Goal: Information Seeking & Learning: Learn about a topic

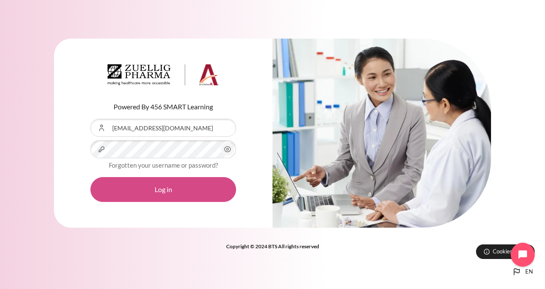
click at [162, 197] on button "Log in" at bounding box center [163, 189] width 146 height 25
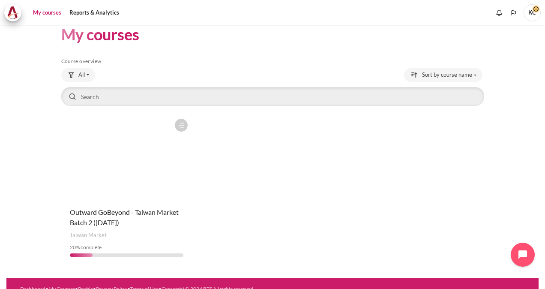
scroll to position [24, 0]
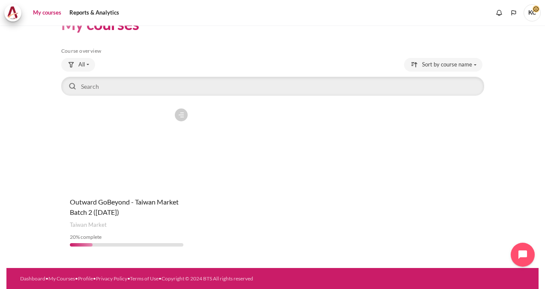
click at [123, 184] on figure "Content" at bounding box center [126, 147] width 131 height 86
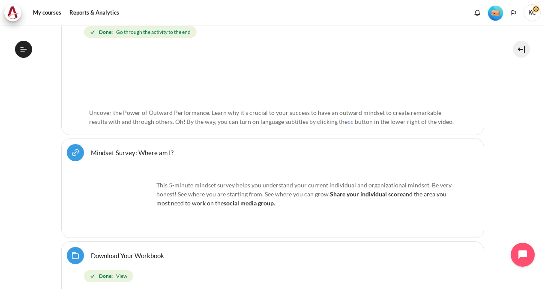
scroll to position [428, 0]
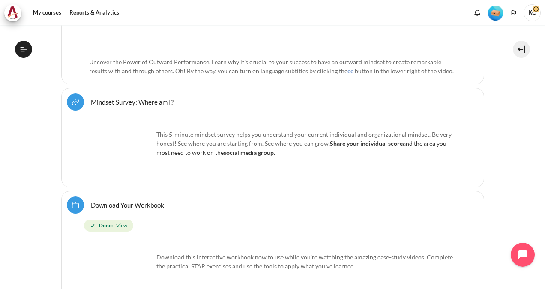
click at [122, 152] on img "Content" at bounding box center [121, 149] width 64 height 64
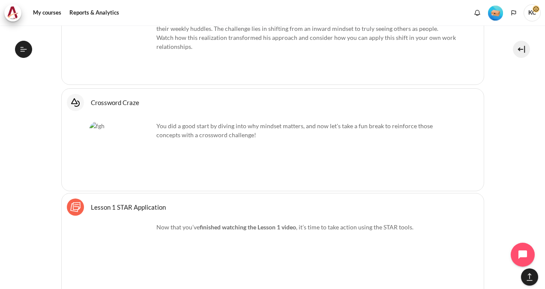
scroll to position [1627, 0]
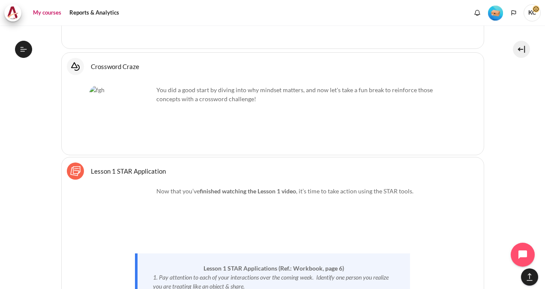
click at [50, 10] on link "My courses" at bounding box center [47, 12] width 34 height 17
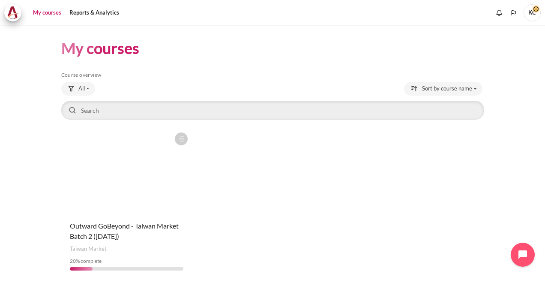
scroll to position [24, 0]
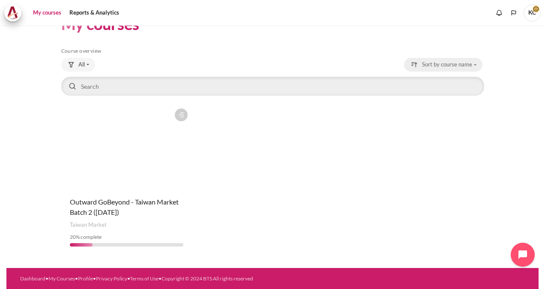
click at [449, 64] on span "Sort by course name" at bounding box center [447, 64] width 50 height 9
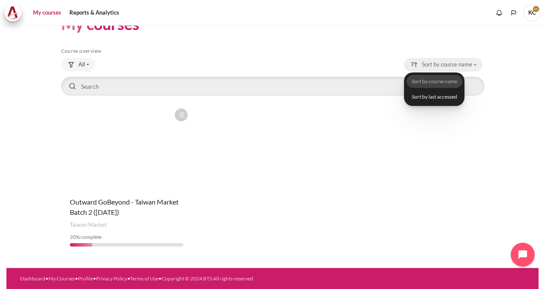
click at [449, 64] on span "Sort by course name" at bounding box center [447, 64] width 50 height 9
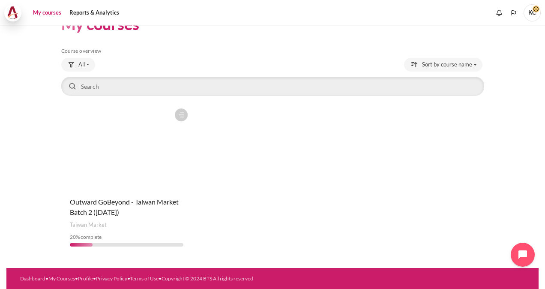
click at [16, 14] on img at bounding box center [13, 12] width 12 height 13
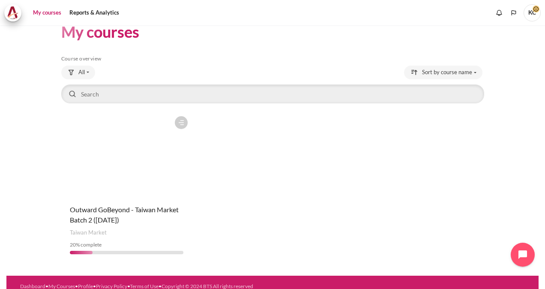
scroll to position [24, 0]
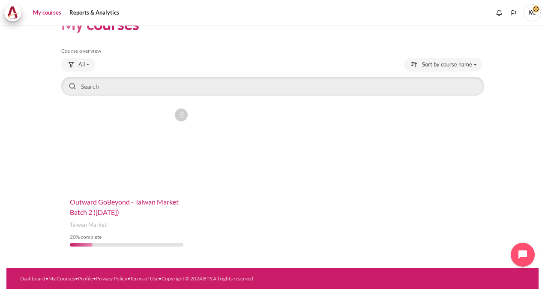
click at [117, 208] on span "Outward GoBeyond - Taiwan Market Batch 2 ([DATE])" at bounding box center [124, 206] width 109 height 18
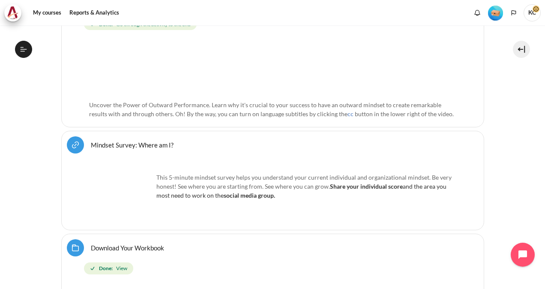
scroll to position [409, 0]
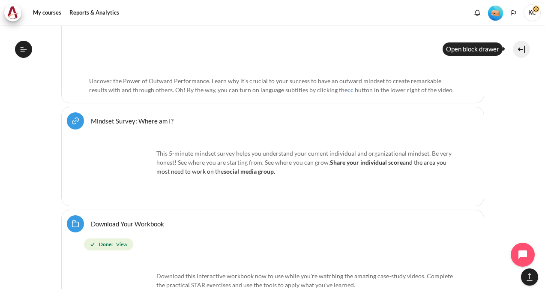
click at [523, 46] on button at bounding box center [521, 49] width 17 height 17
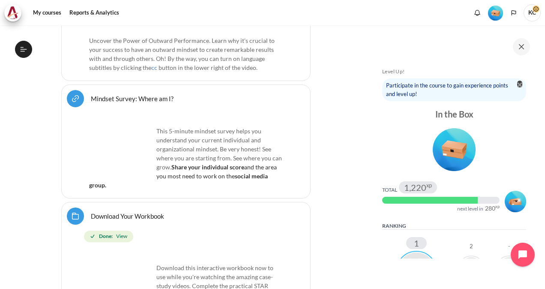
click at [517, 84] on img "Blocks" at bounding box center [519, 84] width 5 height 5
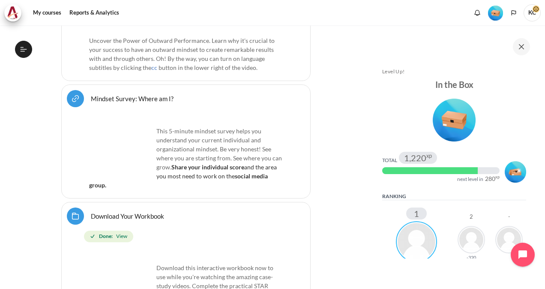
scroll to position [86, 0]
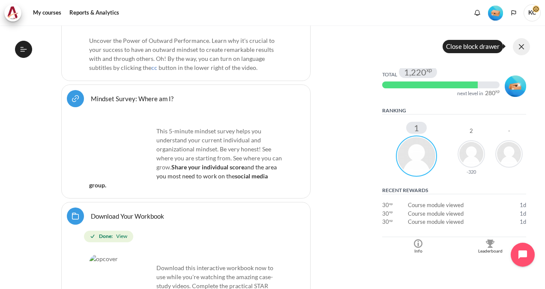
click at [523, 43] on button at bounding box center [521, 46] width 17 height 17
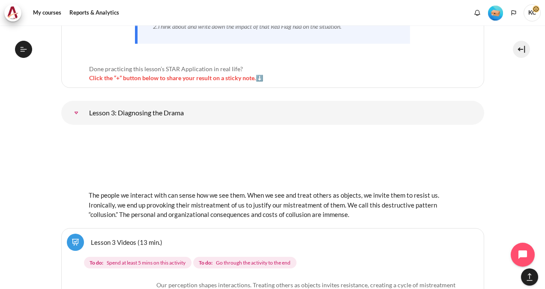
scroll to position [2593, 0]
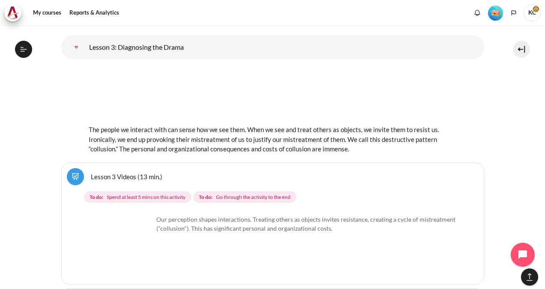
click at [136, 242] on img "Content" at bounding box center [121, 247] width 64 height 64
click at [140, 241] on img "Content" at bounding box center [121, 247] width 64 height 64
click at [125, 172] on link "Lesson 3 Videos (13 min.)" at bounding box center [127, 176] width 72 height 8
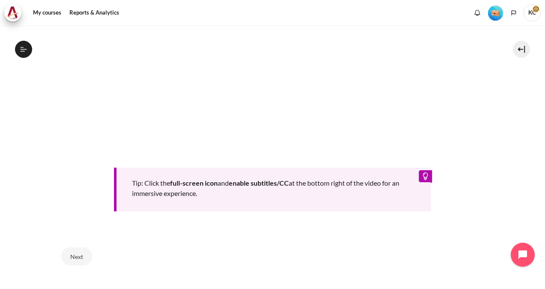
scroll to position [403, 0]
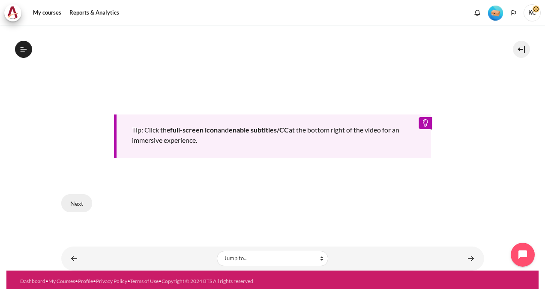
click at [78, 198] on button "Next" at bounding box center [76, 203] width 31 height 18
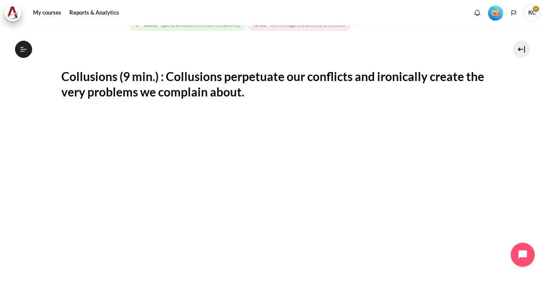
scroll to position [343, 0]
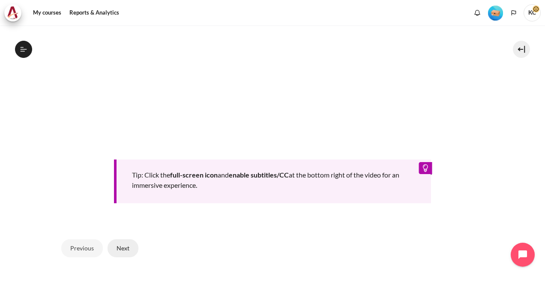
click at [124, 253] on button "Next" at bounding box center [122, 248] width 31 height 18
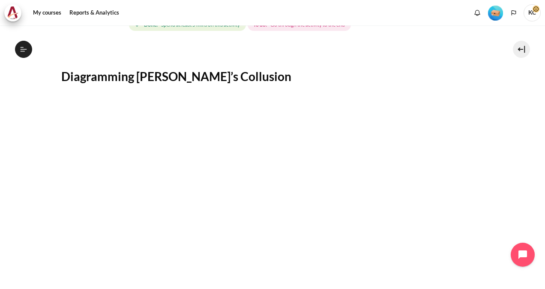
scroll to position [288, 0]
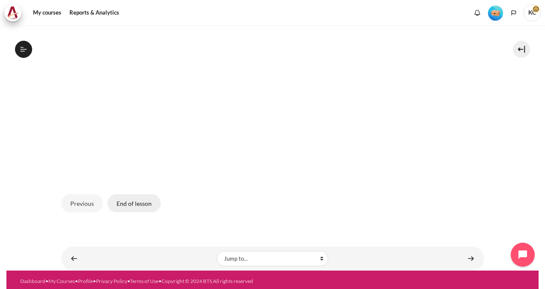
click at [135, 204] on button "End of lesson" at bounding box center [133, 203] width 53 height 18
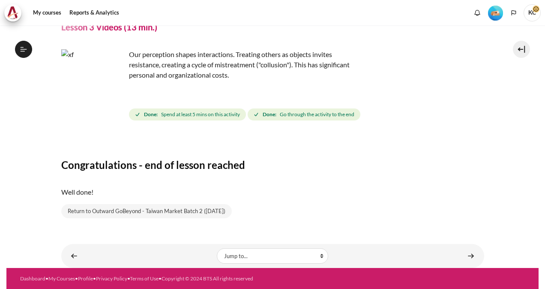
scroll to position [179, 0]
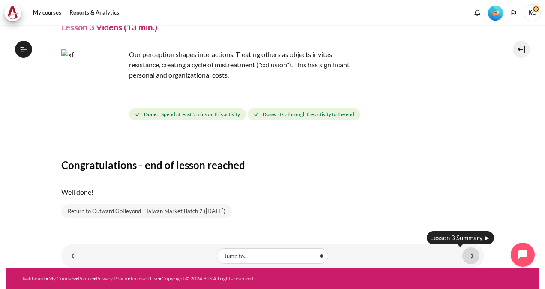
click at [465, 254] on link "Content" at bounding box center [470, 255] width 17 height 17
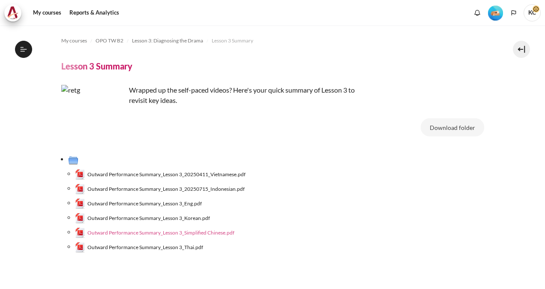
scroll to position [191, 0]
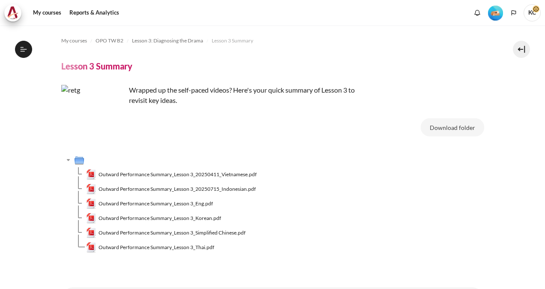
click at [167, 232] on span "Outward Performance Summary_Lesson 3_Simplified Chinese.pdf" at bounding box center [171, 233] width 147 height 8
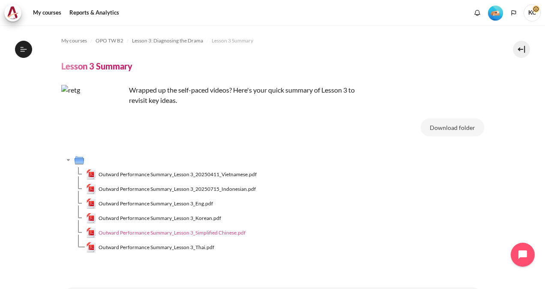
click at [135, 232] on span "Outward Performance Summary_Lesson 3_Simplified Chinese.pdf" at bounding box center [171, 233] width 147 height 8
click at [147, 233] on span "Outward Performance Summary_Lesson 3_Simplified Chinese.pdf" at bounding box center [171, 233] width 147 height 8
click at [180, 231] on span "Outward Performance Summary_Lesson 3_Simplified Chinese.pdf" at bounding box center [171, 233] width 147 height 8
click at [181, 234] on span "Outward Performance Summary_Lesson 3_Simplified Chinese.pdf" at bounding box center [171, 233] width 147 height 8
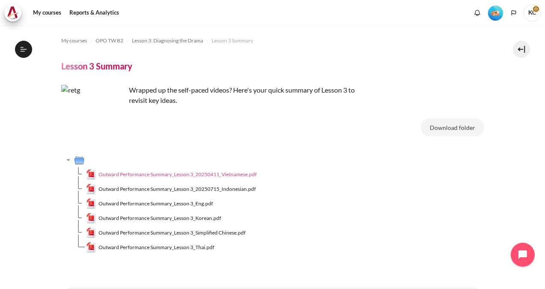
click at [176, 176] on span "Outward Performance Summary_Lesson 3_20250411_Vietnamese.pdf" at bounding box center [177, 174] width 158 height 8
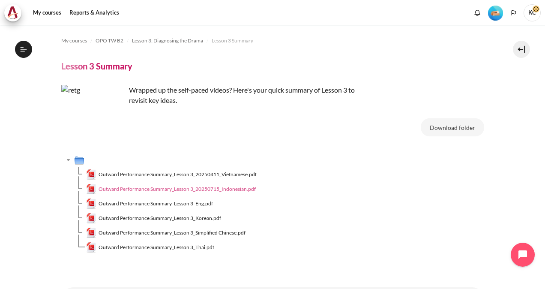
click at [173, 188] on span "Outward Performance Summary_Lesson 3_20250715_Indonesian.pdf" at bounding box center [176, 189] width 157 height 8
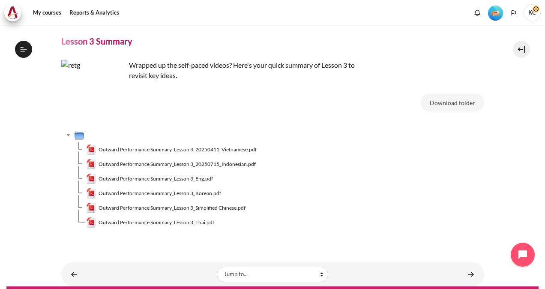
scroll to position [43, 0]
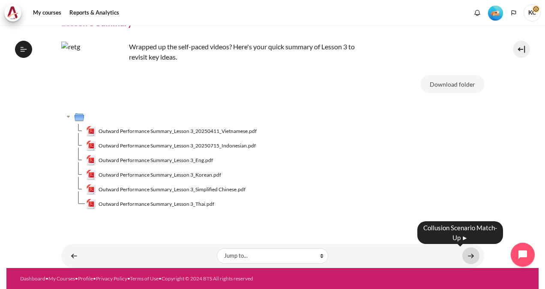
click at [471, 256] on link "Content" at bounding box center [470, 255] width 17 height 17
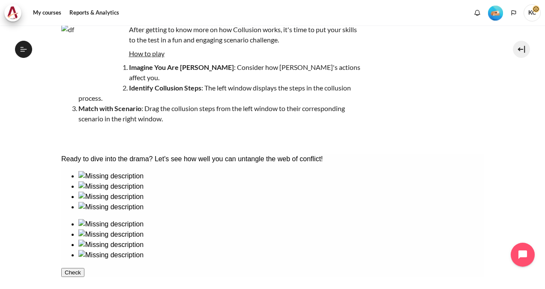
scroll to position [128, 0]
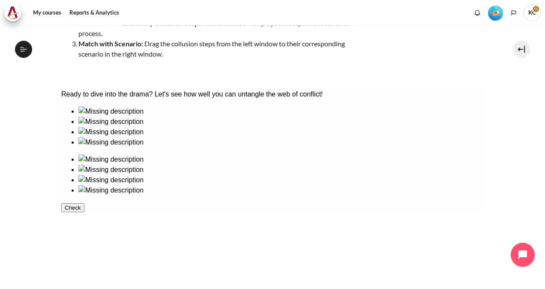
click at [103, 116] on div at bounding box center [280, 116] width 405 height 0
click at [162, 127] on div at bounding box center [280, 127] width 405 height 0
click at [210, 137] on div at bounding box center [280, 137] width 405 height 0
click at [110, 147] on ul at bounding box center [272, 126] width 423 height 41
click at [295, 154] on ul at bounding box center [272, 174] width 423 height 41
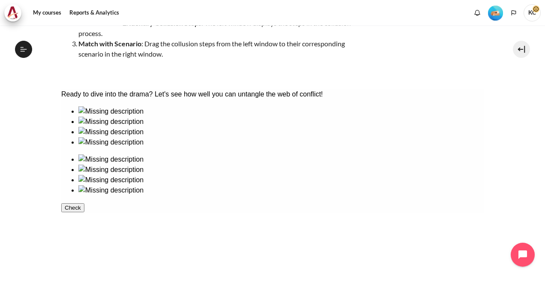
click at [361, 154] on ul at bounding box center [272, 174] width 423 height 41
click at [422, 154] on ul at bounding box center [272, 174] width 423 height 41
click at [327, 195] on ul at bounding box center [272, 174] width 423 height 41
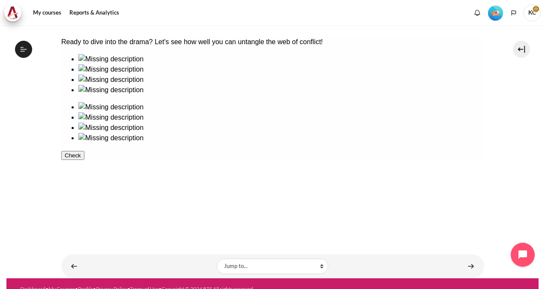
click at [84, 160] on button "Check" at bounding box center [72, 155] width 23 height 9
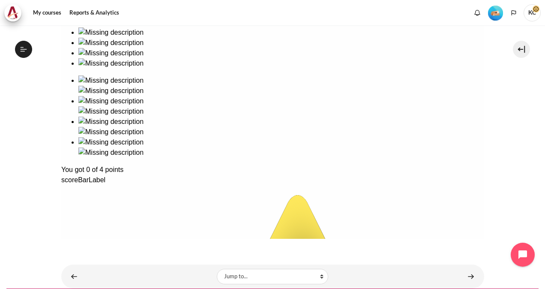
scroll to position [218, 0]
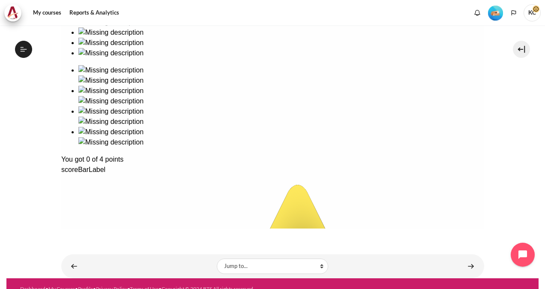
click at [88, 57] on div "Ready to dive into the drama? Let's see how well you can untangle the web of co…" at bounding box center [272, 272] width 423 height 545
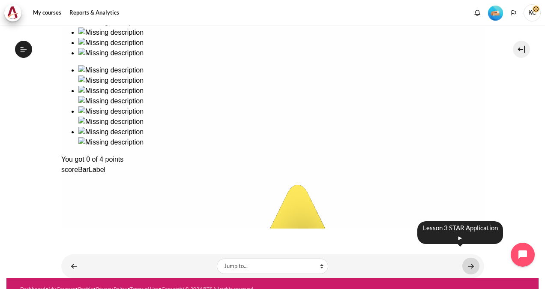
click at [468, 257] on link "Content" at bounding box center [470, 265] width 17 height 17
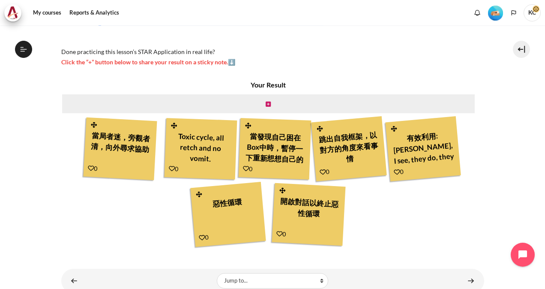
scroll to position [241, 0]
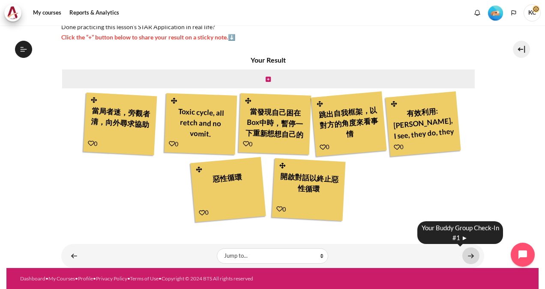
click at [466, 253] on link "Content" at bounding box center [470, 255] width 17 height 17
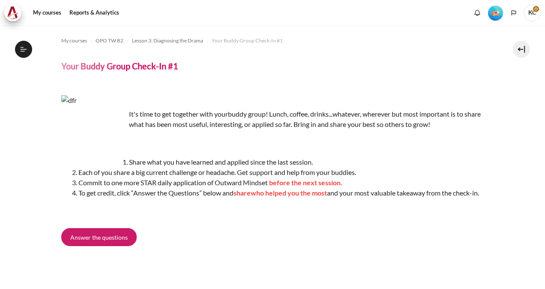
scroll to position [224, 0]
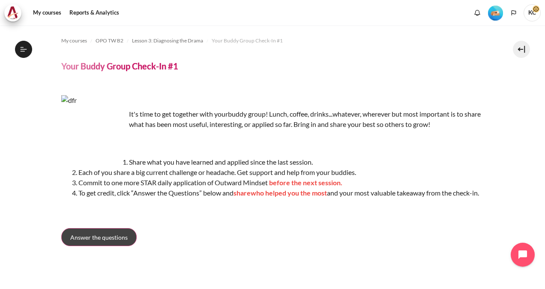
click at [90, 246] on link "Answer the questions" at bounding box center [98, 237] width 75 height 18
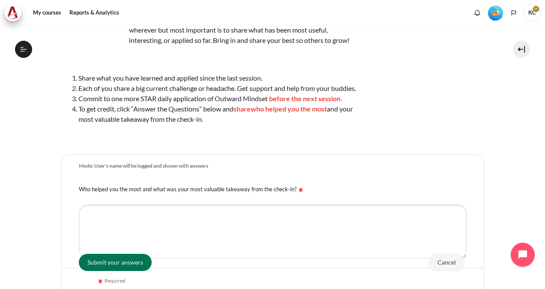
scroll to position [171, 0]
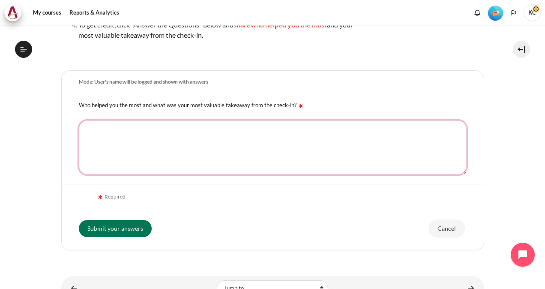
click at [116, 146] on textarea "Who helped you the most and what was your most valuable takeaway from the check…" at bounding box center [272, 147] width 387 height 54
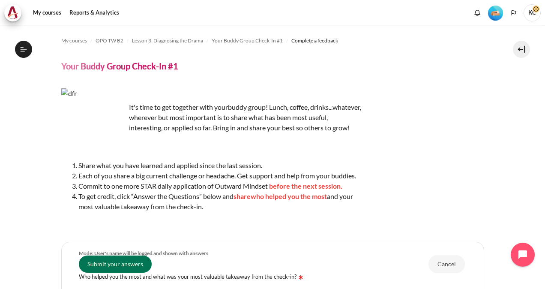
scroll to position [128, 0]
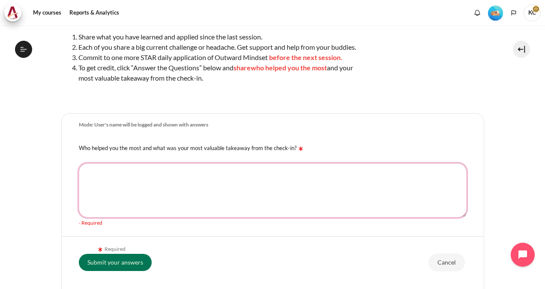
click at [129, 175] on textarea "Who helped you the most and what was your most valuable takeaway from the check…" at bounding box center [272, 190] width 387 height 54
type textarea "ㄡ"
type textarea "."
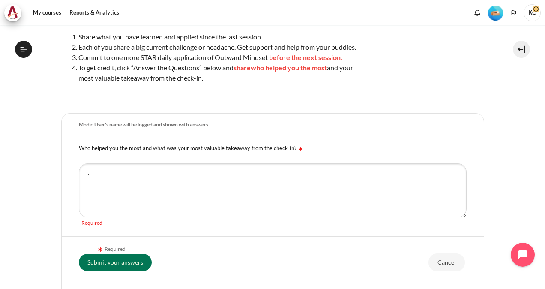
click at [321, 265] on div "Submit your answers Cancel" at bounding box center [272, 261] width 387 height 19
click at [108, 266] on input "Submit your answers" at bounding box center [115, 261] width 73 height 17
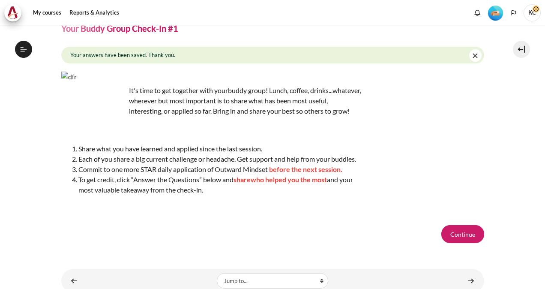
scroll to position [72, 0]
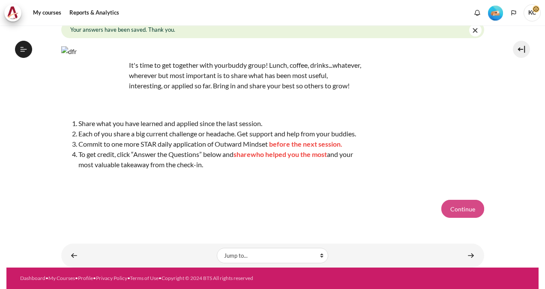
click at [459, 216] on button "Continue" at bounding box center [462, 209] width 43 height 18
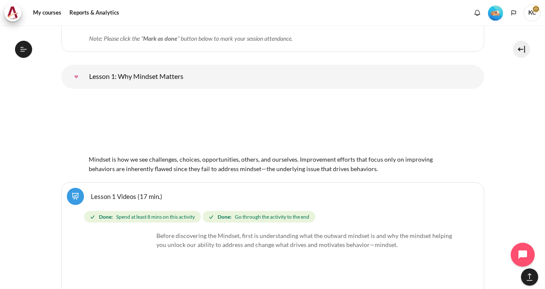
scroll to position [1223, 0]
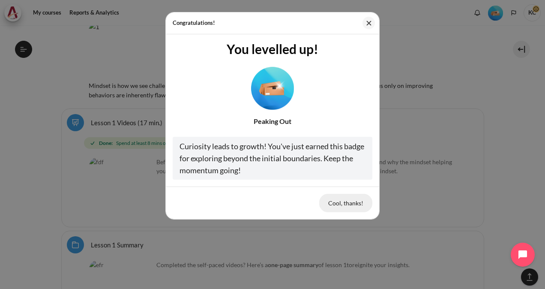
click at [346, 207] on button "Cool, thanks!" at bounding box center [345, 203] width 53 height 18
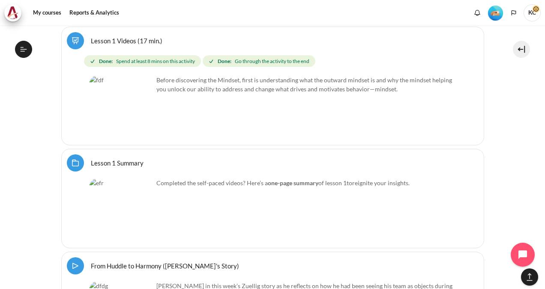
scroll to position [1351, 0]
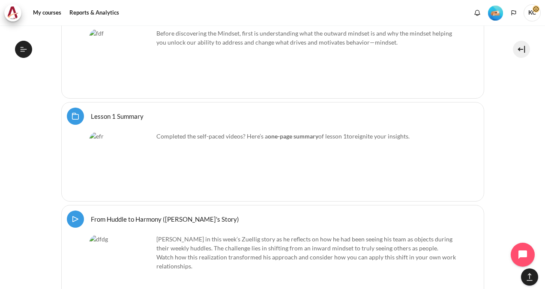
click at [144, 215] on link "From Huddle to Harmony (Khoo Ghi Peng's Story) Video Time" at bounding box center [165, 219] width 148 height 8
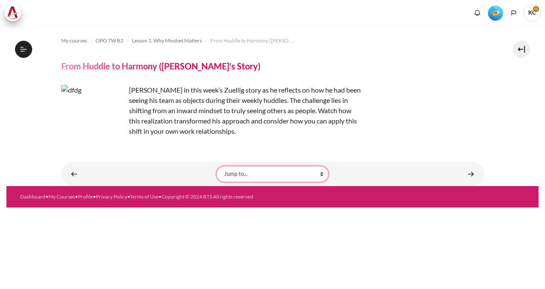
click at [270, 173] on select "Jump to... Getting Started with Our 'Smart-Learning' Platform Why Outward Perfo…" at bounding box center [272, 173] width 111 height 15
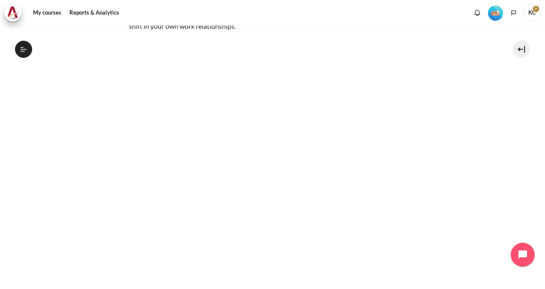
scroll to position [159, 0]
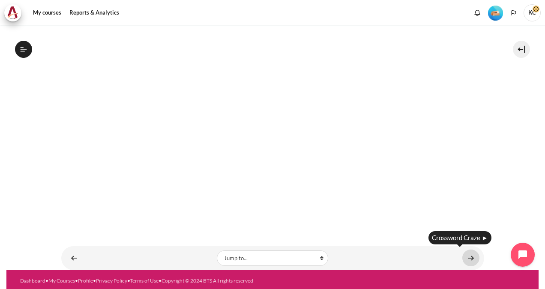
click at [464, 256] on link "Content" at bounding box center [470, 257] width 17 height 17
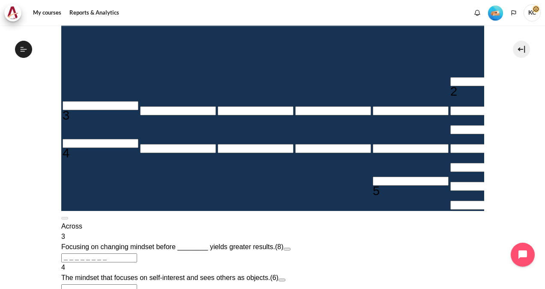
scroll to position [249, 0]
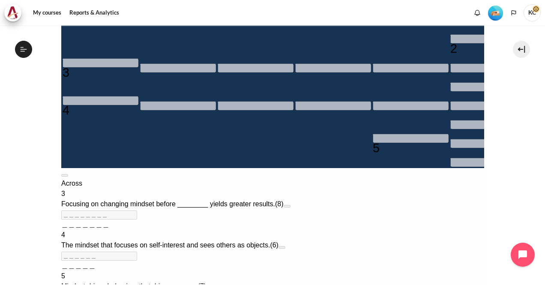
scroll to position [0, 0]
click at [95, 262] on span "＿＿＿＿＿" at bounding box center [78, 265] width 34 height 7
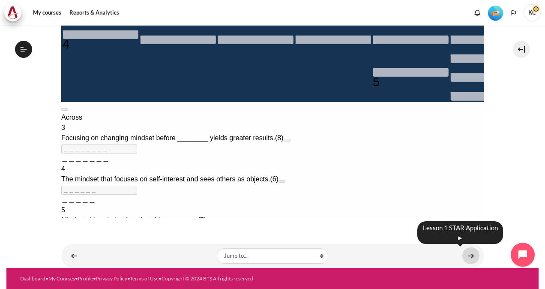
click at [467, 254] on link "Content" at bounding box center [470, 255] width 17 height 17
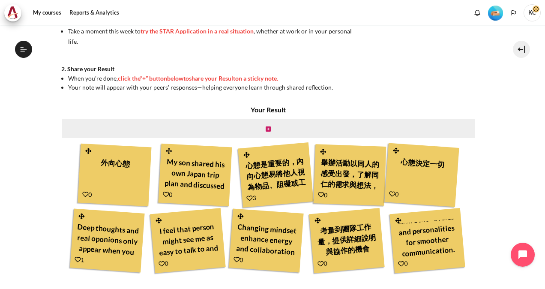
scroll to position [308, 0]
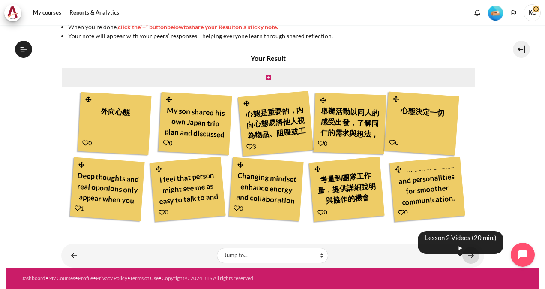
click at [464, 251] on link "Content" at bounding box center [470, 255] width 17 height 17
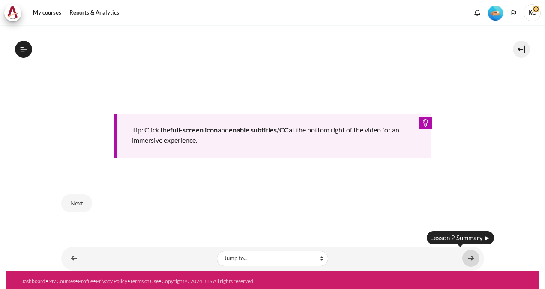
scroll to position [122, 0]
click at [465, 252] on link "Content" at bounding box center [470, 258] width 17 height 17
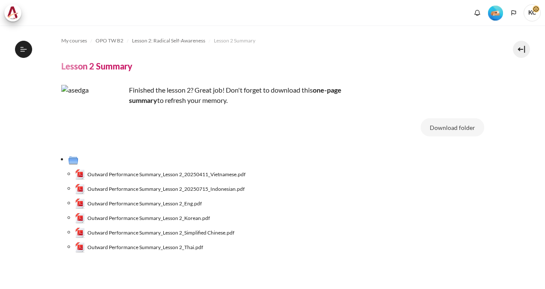
click at [495, 12] on img "Level #2" at bounding box center [495, 13] width 15 height 15
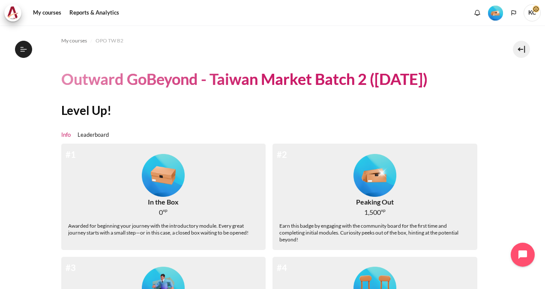
click at [528, 14] on span "KC" at bounding box center [531, 12] width 17 height 17
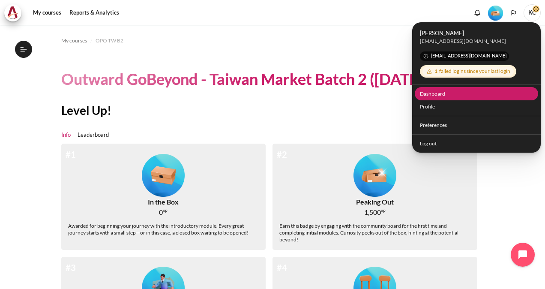
click at [441, 91] on link "Dashboard" at bounding box center [476, 93] width 124 height 13
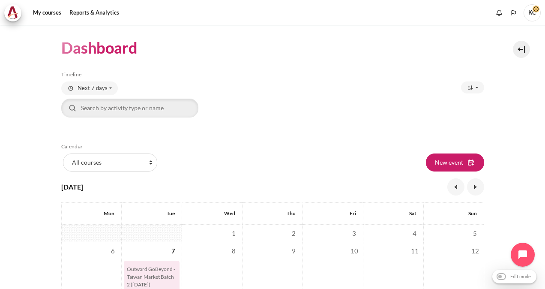
click at [533, 12] on span "KC" at bounding box center [531, 12] width 17 height 17
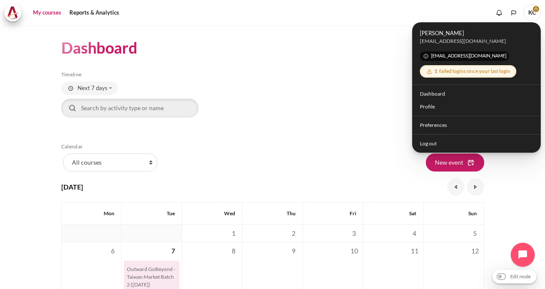
click at [48, 13] on link "My courses" at bounding box center [47, 12] width 34 height 17
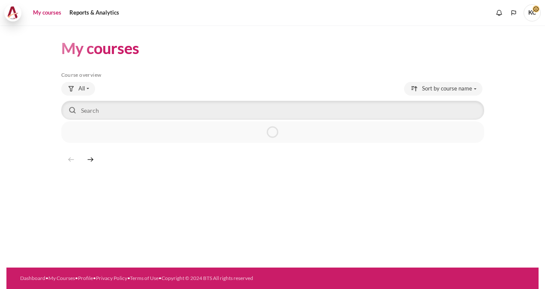
click at [11, 17] on img at bounding box center [13, 12] width 12 height 13
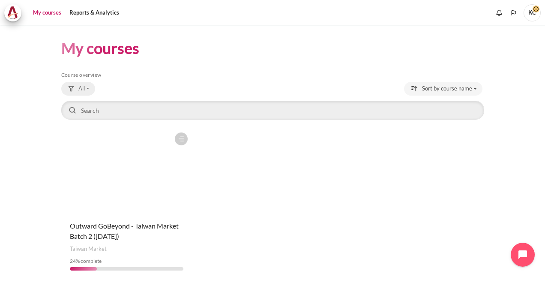
click at [86, 88] on button "All" at bounding box center [78, 89] width 34 height 14
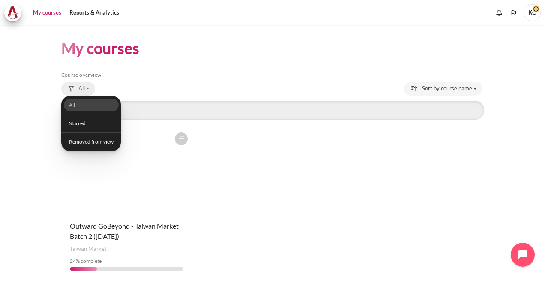
click at [86, 88] on button "All" at bounding box center [78, 89] width 34 height 14
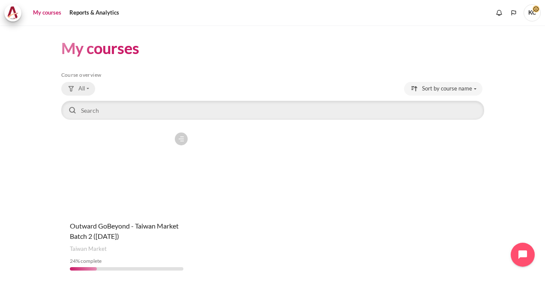
click at [86, 88] on button "All" at bounding box center [78, 89] width 34 height 14
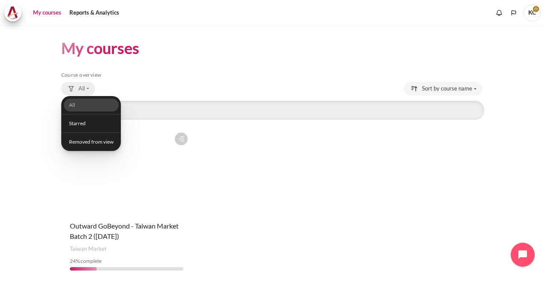
click at [87, 86] on button "All" at bounding box center [78, 89] width 34 height 14
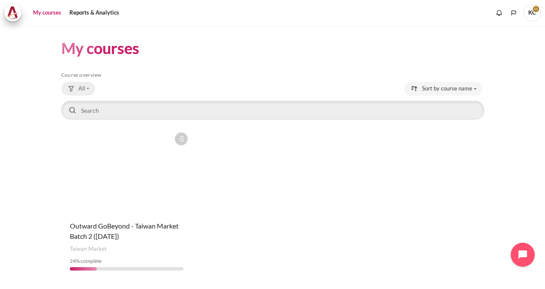
click at [73, 87] on div "Grouping drop-down menu" at bounding box center [71, 89] width 8 height 8
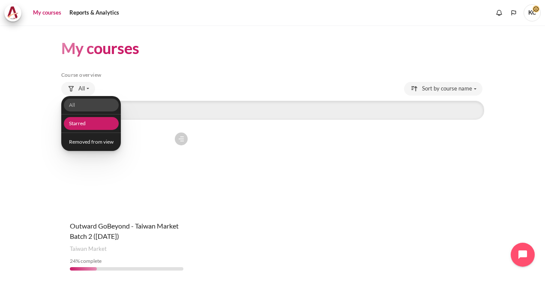
click at [87, 126] on link "Starred" at bounding box center [90, 123] width 55 height 13
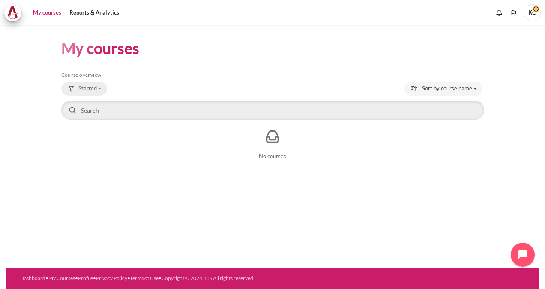
click at [104, 83] on button "Starred" at bounding box center [84, 89] width 46 height 14
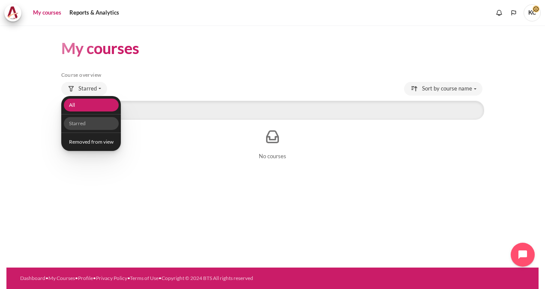
click at [78, 108] on link "All" at bounding box center [90, 104] width 55 height 13
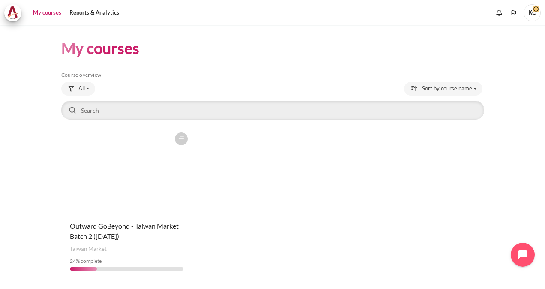
click at [101, 57] on h1 "My courses" at bounding box center [100, 48] width 78 height 20
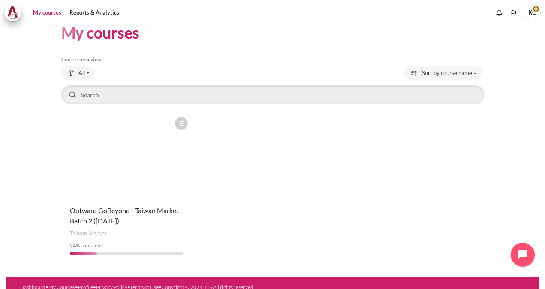
scroll to position [24, 0]
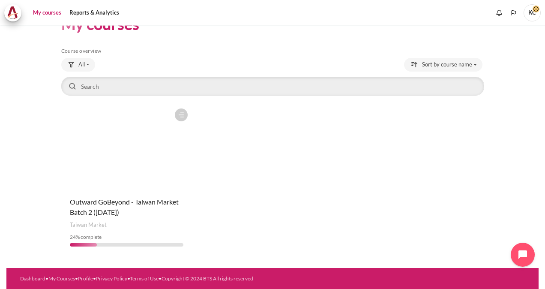
click at [131, 166] on figure "Content" at bounding box center [126, 147] width 131 height 86
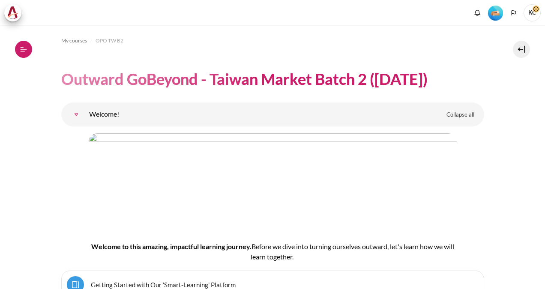
click at [22, 50] on icon at bounding box center [24, 49] width 8 height 8
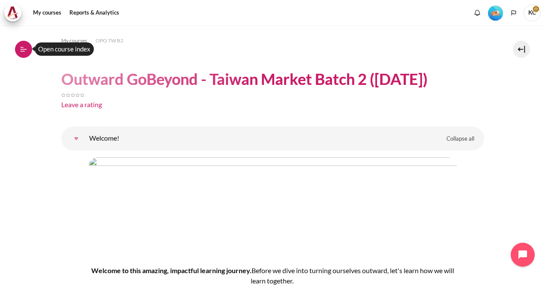
click at [21, 49] on icon at bounding box center [24, 49] width 6 height 0
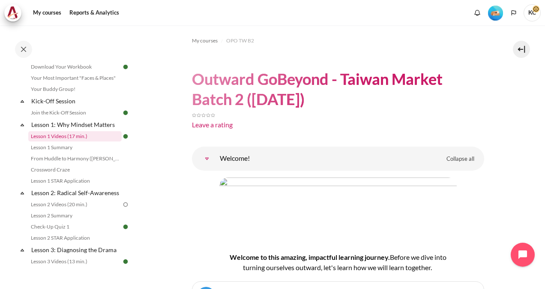
scroll to position [128, 0]
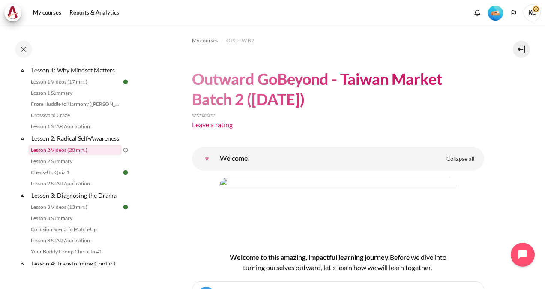
click at [57, 155] on link "Lesson 2 Videos (20 min.)" at bounding box center [74, 150] width 93 height 10
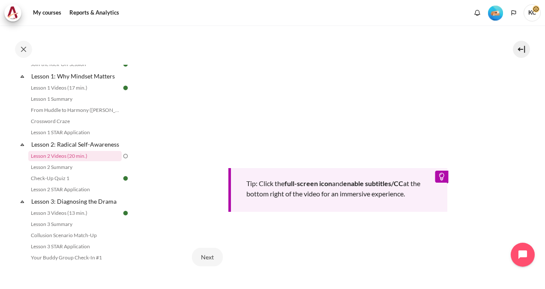
scroll to position [327, 0]
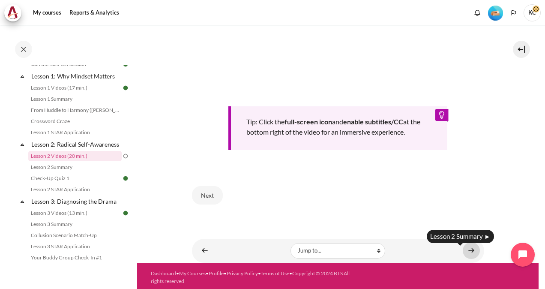
click at [465, 248] on link "Content" at bounding box center [470, 250] width 17 height 17
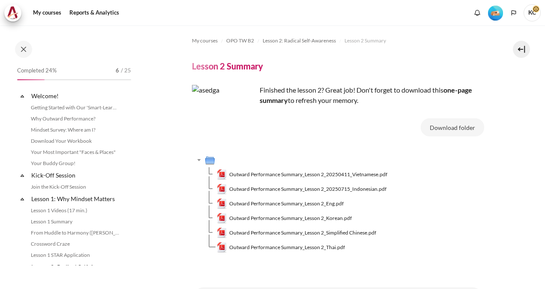
scroll to position [134, 0]
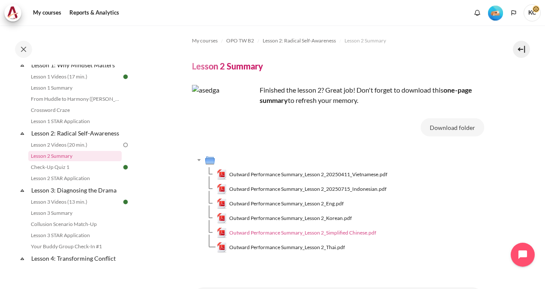
drag, startPoint x: 320, startPoint y: 232, endPoint x: 330, endPoint y: 233, distance: 10.3
click at [320, 232] on span "Outward Performance Summary_Lesson 2_Simplified Chinese.pdf" at bounding box center [302, 233] width 147 height 8
click at [331, 233] on span "Outward Performance Summary_Lesson 2_Simplified Chinese.pdf" at bounding box center [302, 233] width 147 height 8
click at [122, 149] on img at bounding box center [126, 145] width 8 height 8
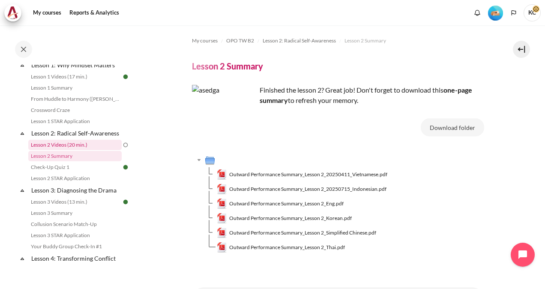
click at [63, 150] on link "Lesson 2 Videos (20 min.)" at bounding box center [74, 145] width 93 height 10
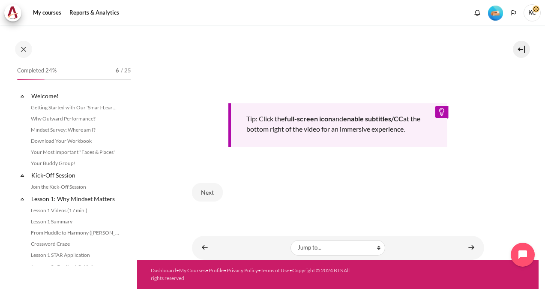
scroll to position [122, 0]
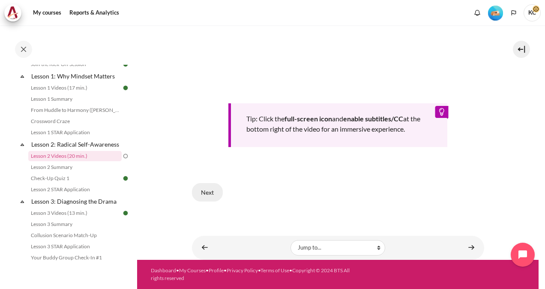
click at [209, 196] on button "Next" at bounding box center [207, 192] width 31 height 18
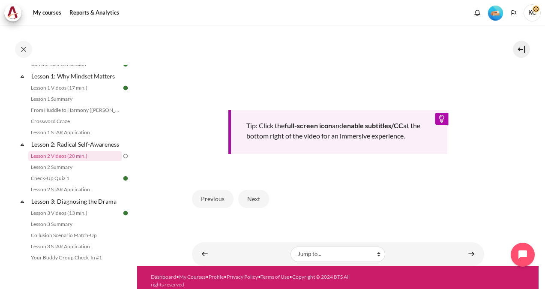
scroll to position [358, 0]
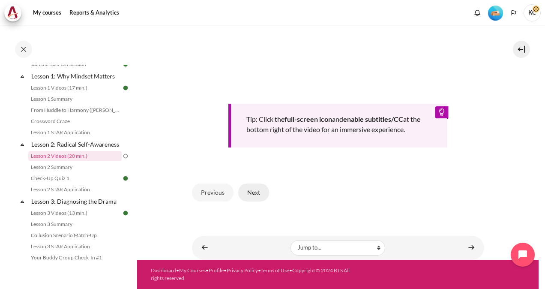
click at [250, 195] on button "Next" at bounding box center [253, 192] width 31 height 18
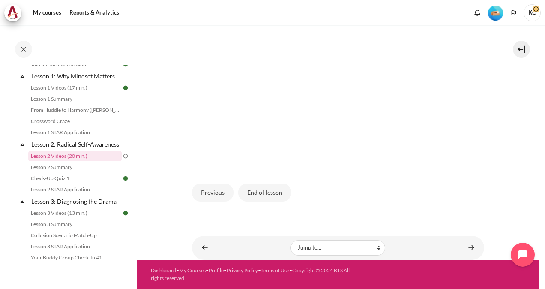
scroll to position [227, 0]
click at [258, 198] on button "End of lesson" at bounding box center [264, 192] width 53 height 18
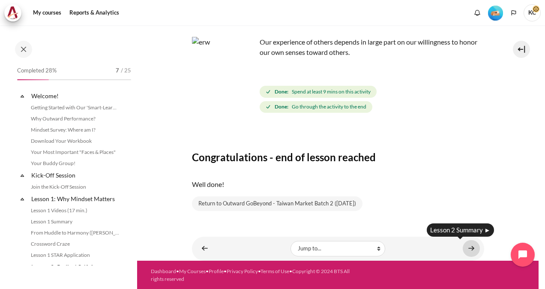
scroll to position [122, 0]
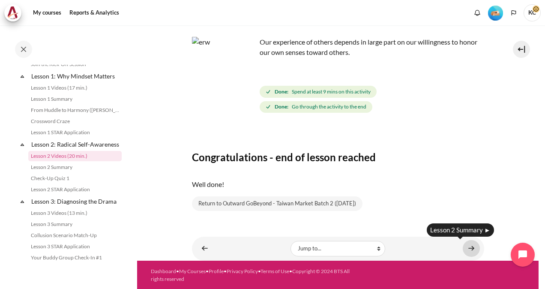
click at [468, 249] on link "Content" at bounding box center [470, 248] width 17 height 17
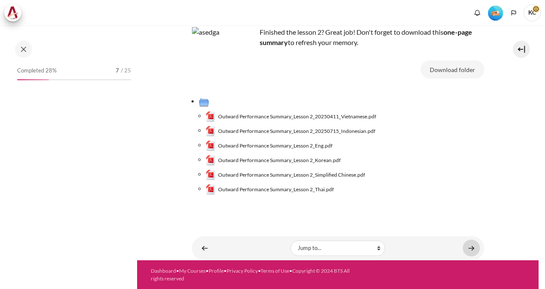
scroll to position [51, 0]
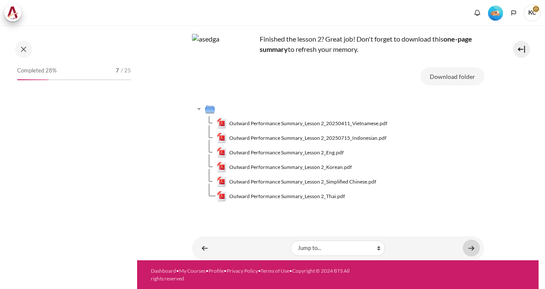
click at [468, 246] on link "Content" at bounding box center [470, 247] width 17 height 17
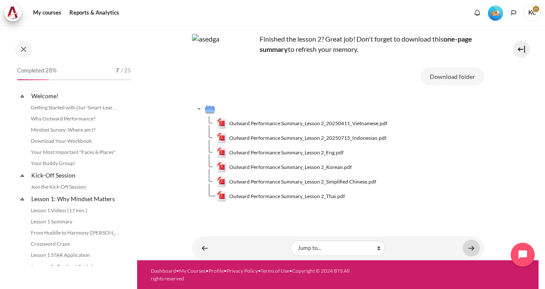
scroll to position [134, 0]
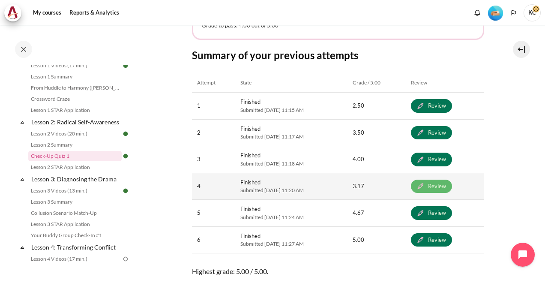
scroll to position [493, 0]
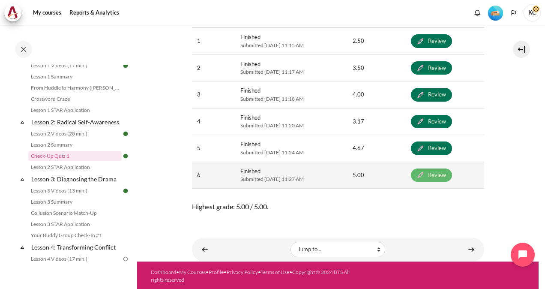
click at [442, 173] on link "Review" at bounding box center [431, 175] width 41 height 14
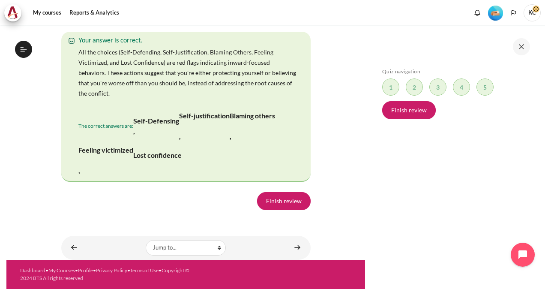
scroll to position [145, 0]
click at [486, 91] on span "Blocks" at bounding box center [484, 86] width 17 height 17
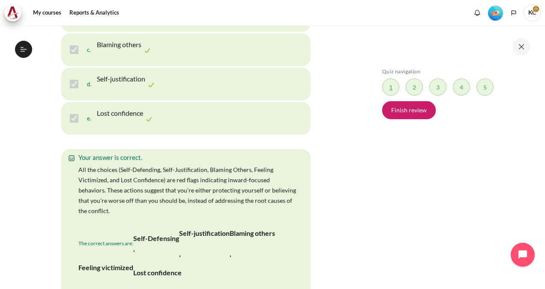
click at [389, 88] on span "Blocks" at bounding box center [390, 86] width 17 height 17
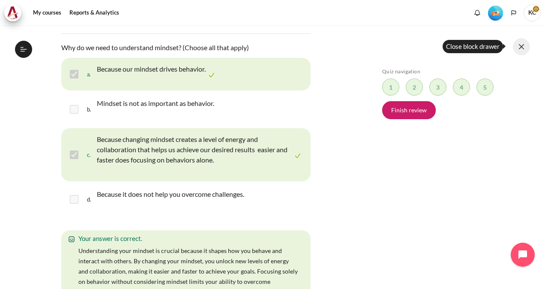
click at [520, 45] on button at bounding box center [521, 46] width 17 height 17
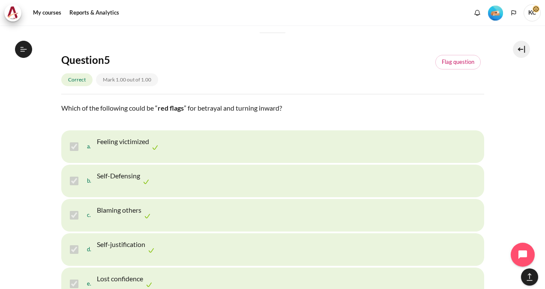
scroll to position [1712, 0]
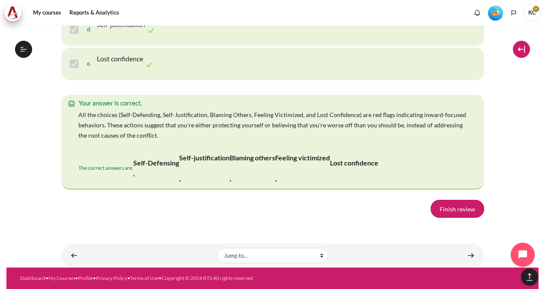
click at [521, 44] on button at bounding box center [521, 49] width 17 height 17
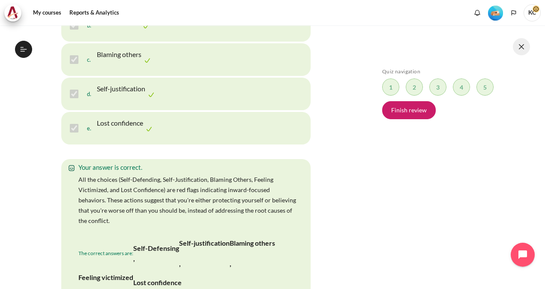
click at [522, 47] on button at bounding box center [521, 46] width 17 height 17
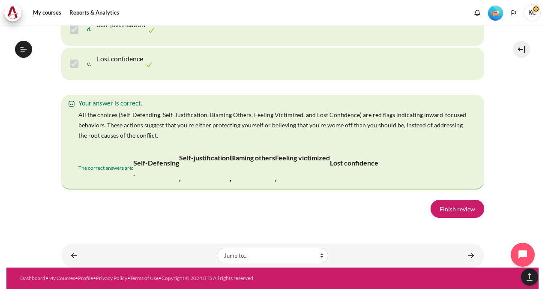
scroll to position [1820, 0]
click at [21, 48] on icon at bounding box center [24, 49] width 8 height 8
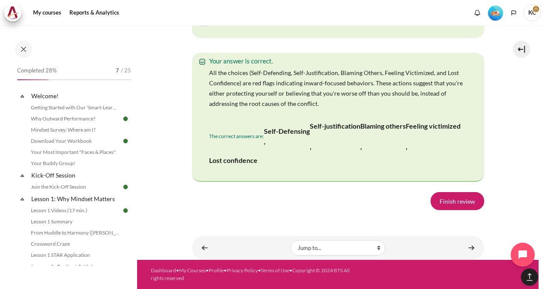
scroll to position [257, 0]
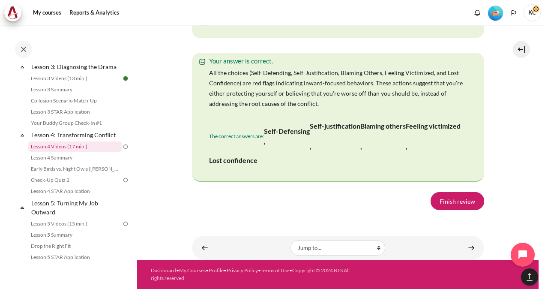
click at [56, 152] on link "Lesson 4 Videos (17 min.)" at bounding box center [74, 146] width 93 height 10
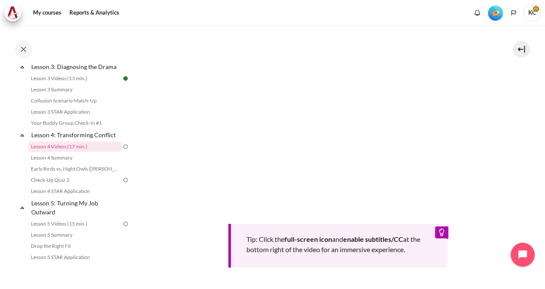
scroll to position [300, 0]
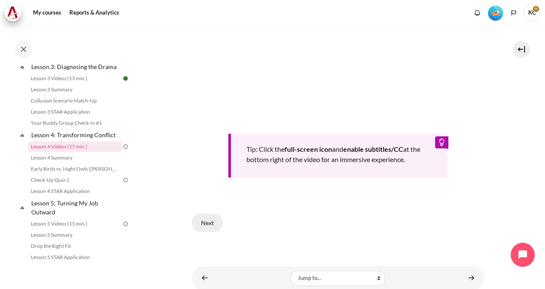
click at [203, 221] on button "Next" at bounding box center [207, 222] width 31 height 18
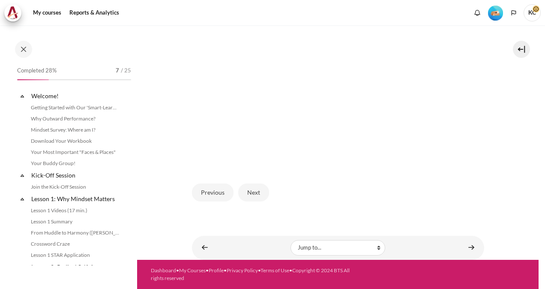
scroll to position [247, 0]
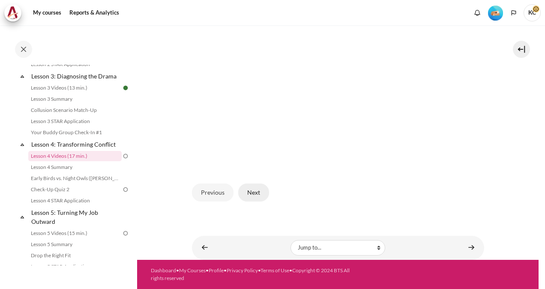
click at [254, 195] on button "Next" at bounding box center [253, 192] width 31 height 18
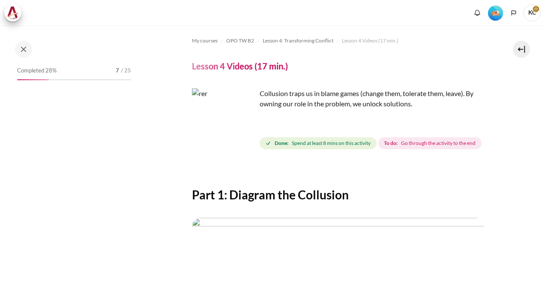
scroll to position [214, 0]
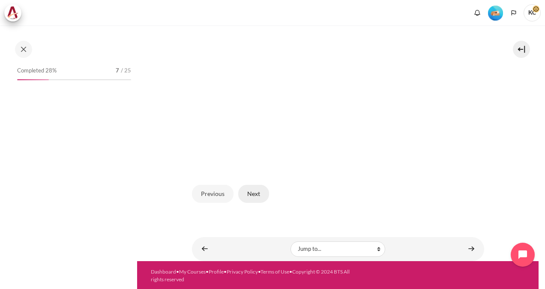
click at [256, 203] on button "Next" at bounding box center [253, 194] width 31 height 18
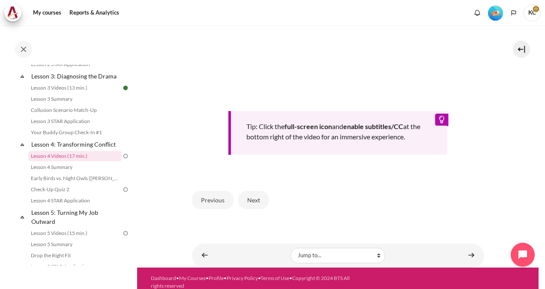
scroll to position [342, 0]
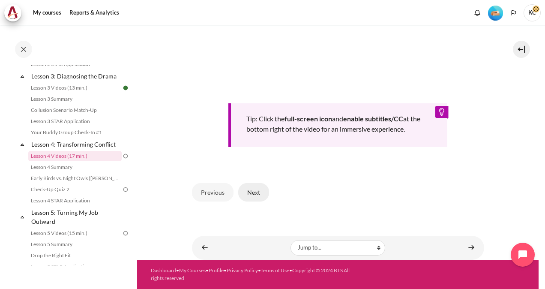
click at [257, 194] on button "Next" at bounding box center [253, 192] width 31 height 18
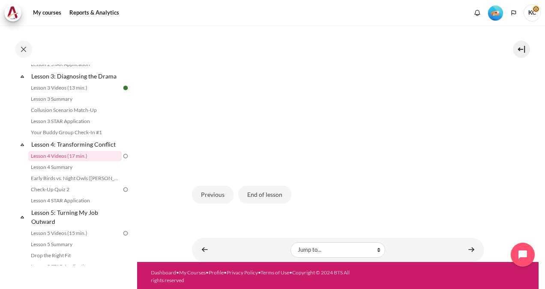
scroll to position [214, 0]
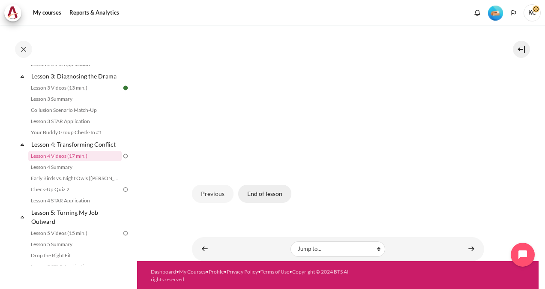
click at [262, 203] on button "End of lesson" at bounding box center [264, 194] width 53 height 18
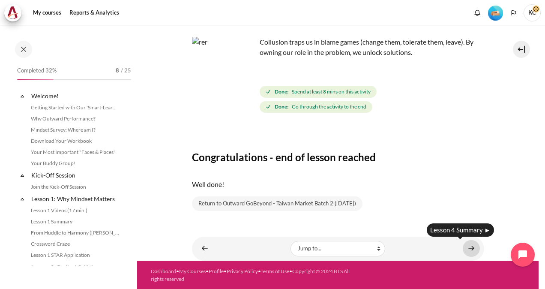
scroll to position [247, 0]
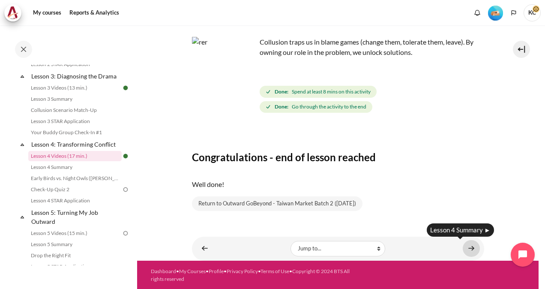
click at [466, 249] on link "Content" at bounding box center [470, 248] width 17 height 17
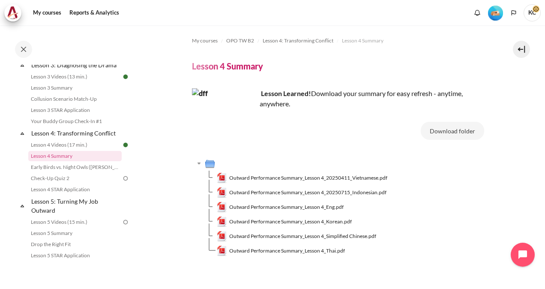
scroll to position [54, 0]
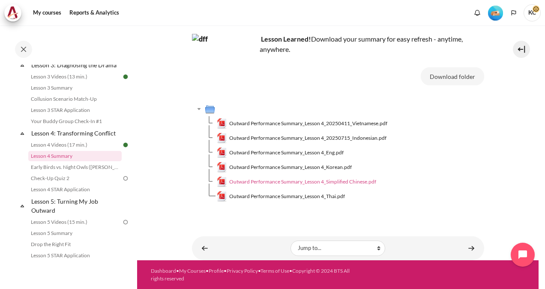
click at [322, 181] on span "Outward Performance Summary_Lesson 4_Simplified Chinese.pdf" at bounding box center [302, 182] width 147 height 8
click at [321, 179] on span "Outward Performance Summary_Lesson 4_Simplified Chinese.pdf" at bounding box center [302, 182] width 147 height 8
click at [320, 180] on span "Outward Performance Summary_Lesson 4_Simplified Chinese.pdf" at bounding box center [302, 182] width 147 height 8
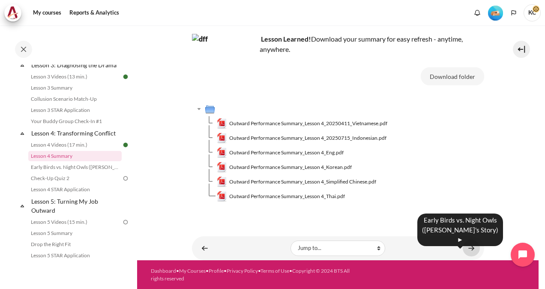
click at [470, 246] on link "Content" at bounding box center [470, 247] width 17 height 17
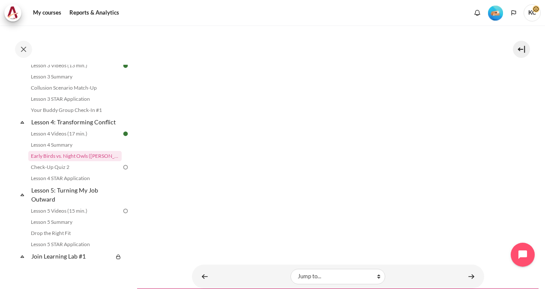
scroll to position [428, 0]
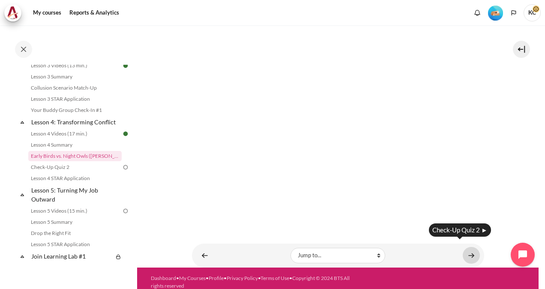
click at [466, 247] on link "Content" at bounding box center [470, 255] width 17 height 17
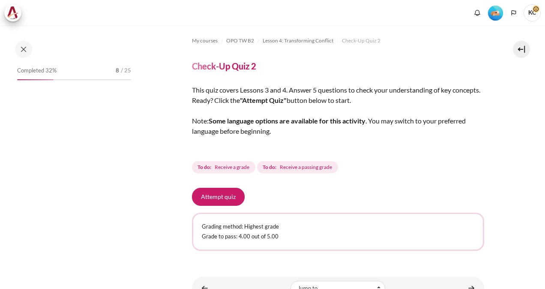
scroll to position [281, 0]
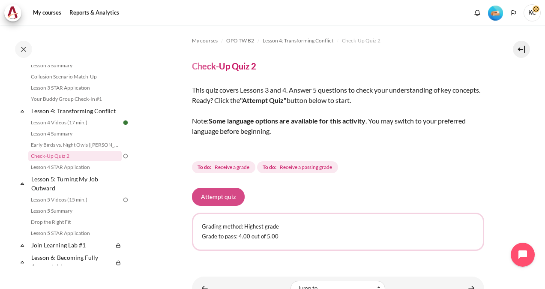
click at [212, 202] on button "Attempt quiz" at bounding box center [218, 197] width 53 height 18
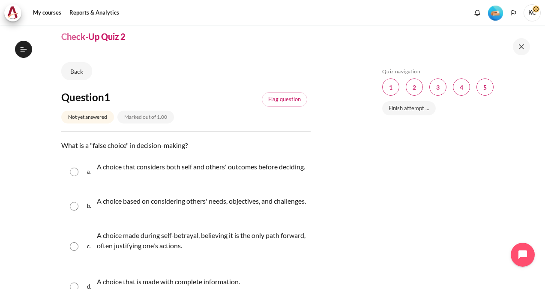
scroll to position [43, 0]
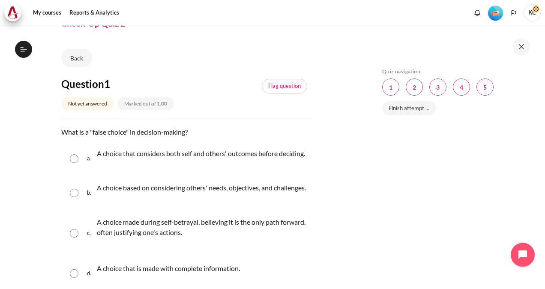
click at [72, 163] on input "Content" at bounding box center [74, 158] width 9 height 9
radio input "true"
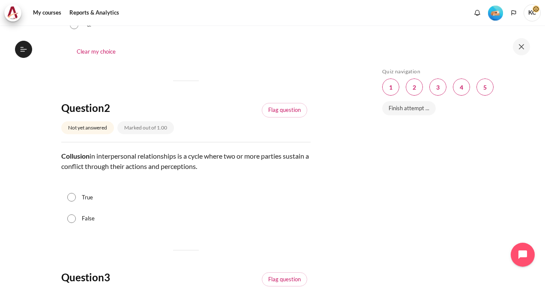
scroll to position [300, 0]
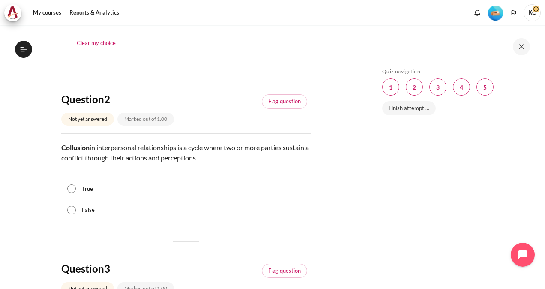
click at [72, 193] on input "True" at bounding box center [71, 188] width 9 height 9
radio input "true"
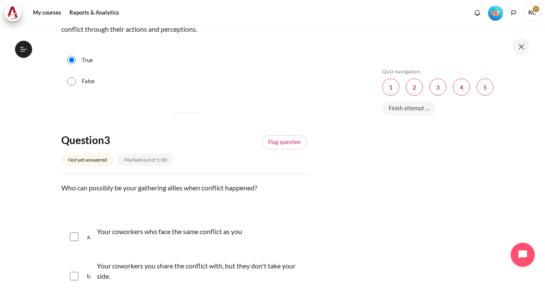
scroll to position [514, 0]
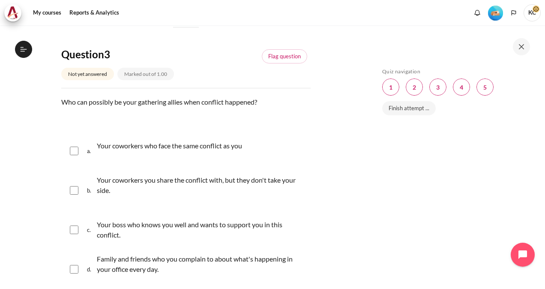
click at [75, 155] on input "Content" at bounding box center [74, 150] width 9 height 9
checkbox input "true"
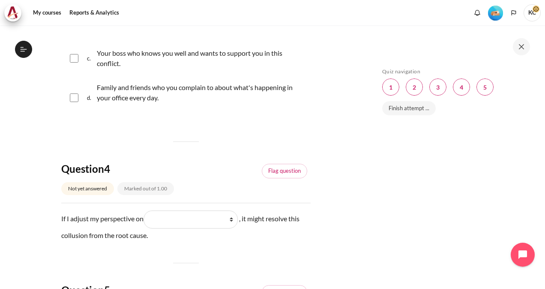
scroll to position [771, 0]
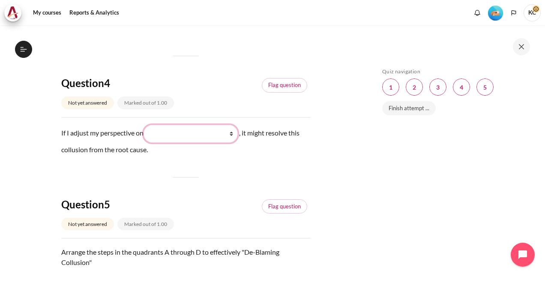
click at [234, 143] on select "What they see and feel (他们看到什么) What I do (我做了什么) What I see and feel about wha…" at bounding box center [190, 134] width 94 height 18
select select "2"
click at [145, 143] on select "What they see and feel (他们看到什么) What I do (我做了什么) What I see and feel about wha…" at bounding box center [190, 134] width 94 height 18
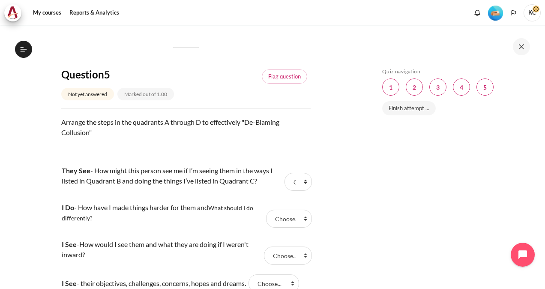
scroll to position [985, 0]
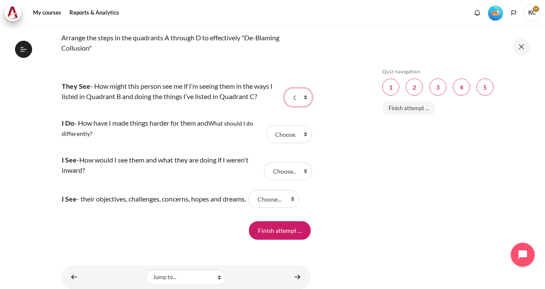
click at [293, 106] on select "Choose... C A D B" at bounding box center [297, 97] width 27 height 18
select select "1"
click at [284, 106] on select "Choose... C A D B" at bounding box center [297, 97] width 27 height 18
click at [283, 143] on select "Choose... C A D B" at bounding box center [289, 134] width 46 height 18
select select "1"
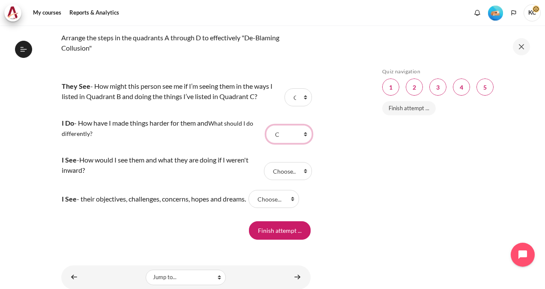
click at [266, 143] on select "Choose... C A D B" at bounding box center [289, 134] width 46 height 18
click at [279, 180] on select "Choose... C A D B" at bounding box center [288, 171] width 48 height 18
select select "1"
click at [264, 180] on select "Choose... C A D B" at bounding box center [288, 171] width 48 height 18
click at [278, 208] on select "Choose... C A D B" at bounding box center [273, 199] width 51 height 18
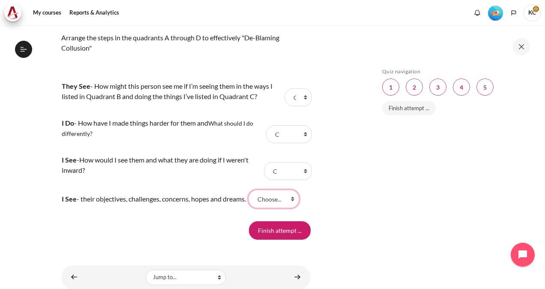
select select "1"
click at [256, 208] on select "Choose... C A D B" at bounding box center [273, 199] width 51 height 18
click at [266, 239] on input "Finish attempt ..." at bounding box center [280, 230] width 62 height 18
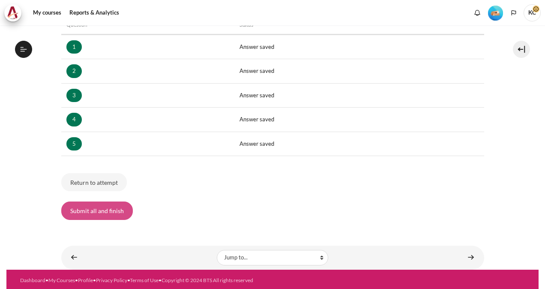
scroll to position [281, 0]
click at [96, 215] on button "Submit all and finish" at bounding box center [97, 210] width 72 height 18
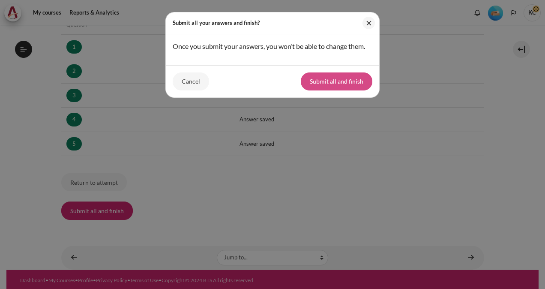
click at [325, 79] on button "Submit all and finish" at bounding box center [337, 81] width 72 height 18
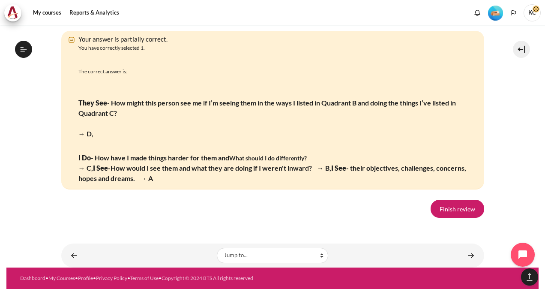
scroll to position [1725, 0]
click at [449, 215] on link "Finish review" at bounding box center [457, 209] width 54 height 18
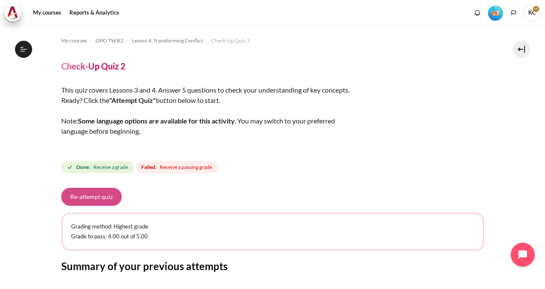
click at [83, 204] on button "Re-attempt quiz" at bounding box center [91, 197] width 60 height 18
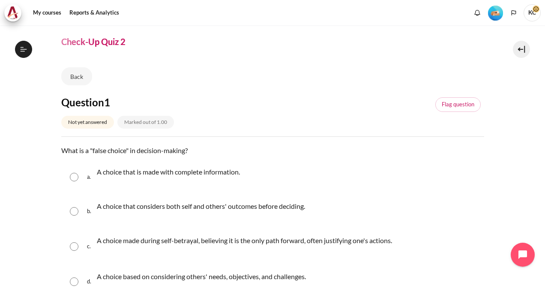
scroll to position [43, 0]
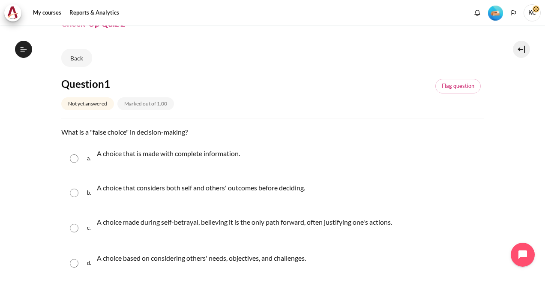
click at [71, 227] on input "Content" at bounding box center [74, 228] width 9 height 9
radio input "true"
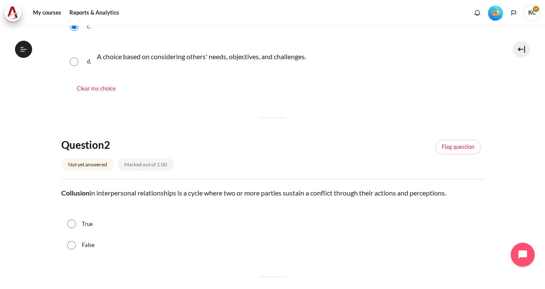
scroll to position [257, 0]
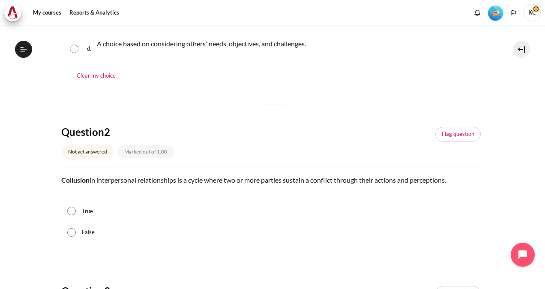
click at [75, 206] on input "True" at bounding box center [71, 210] width 9 height 9
radio input "true"
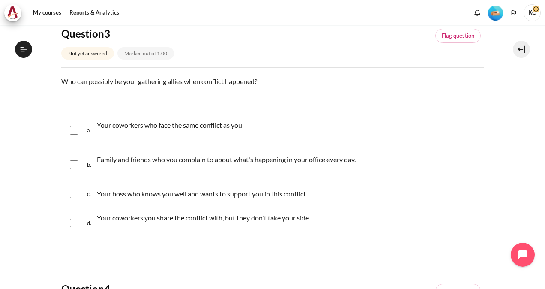
scroll to position [492, 0]
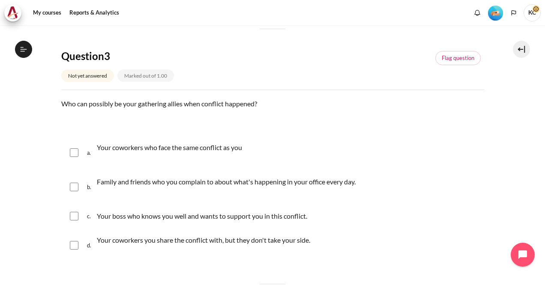
click at [76, 150] on input "Content" at bounding box center [74, 152] width 9 height 9
checkbox input "true"
click at [73, 187] on input "Content" at bounding box center [74, 186] width 9 height 9
checkbox input "true"
click at [75, 212] on input "Content" at bounding box center [74, 216] width 9 height 9
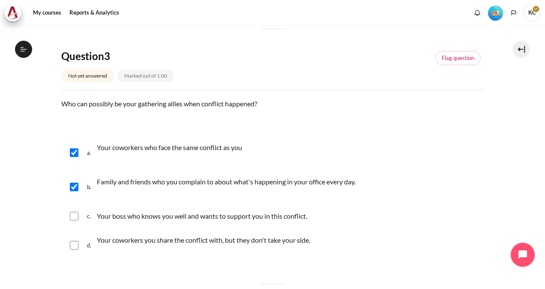
checkbox input "true"
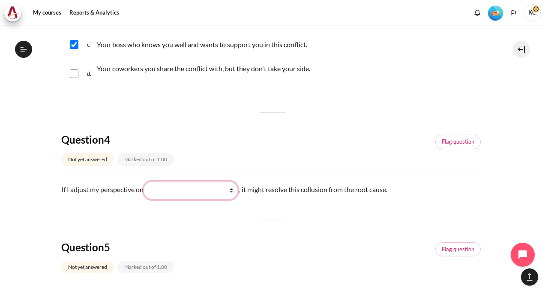
click at [212, 189] on select "What I see and feel about what they do (我看到什么) What I do (我做了什么) What they see …" at bounding box center [190, 190] width 94 height 18
select select "1"
click at [145, 181] on select "What I see and feel about what they do (我看到什么) What I do (我做了什么) What they see …" at bounding box center [190, 190] width 94 height 18
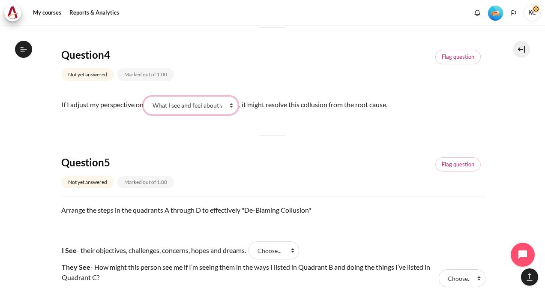
scroll to position [748, 0]
click at [201, 106] on select "What I see and feel about what they do (我看到什么) What I do (我做了什么) What they see …" at bounding box center [190, 104] width 94 height 18
click at [191, 106] on select "What I see and feel about what they do (我看到什么) What I do (我做了什么) What they see …" at bounding box center [190, 104] width 94 height 18
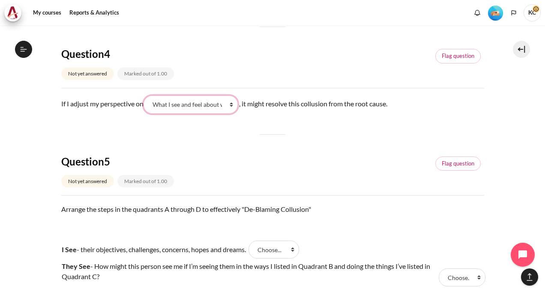
click at [179, 112] on select "What I see and feel about what they do (我看到什么) What I do (我做了什么) What they see …" at bounding box center [190, 104] width 94 height 18
click at [169, 110] on select "What I see and feel about what they do (我看到什么) What I do (我做了什么) What they see …" at bounding box center [190, 104] width 94 height 18
click at [174, 110] on select "What I see and feel about what they do (我看到什么) What I do (我做了什么) What they see …" at bounding box center [190, 104] width 94 height 18
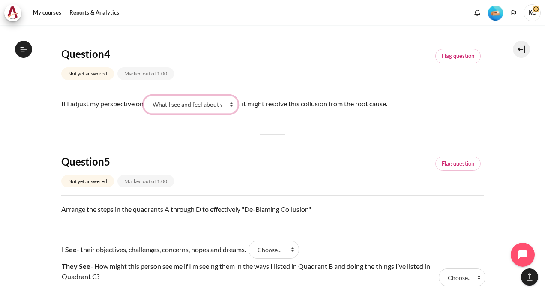
click at [173, 110] on select "What I see and feel about what they do (我看到什么) What I do (我做了什么) What they see …" at bounding box center [190, 104] width 94 height 18
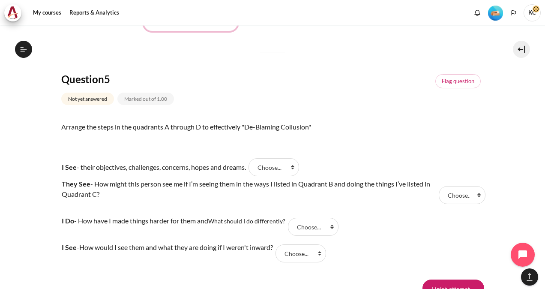
scroll to position [834, 0]
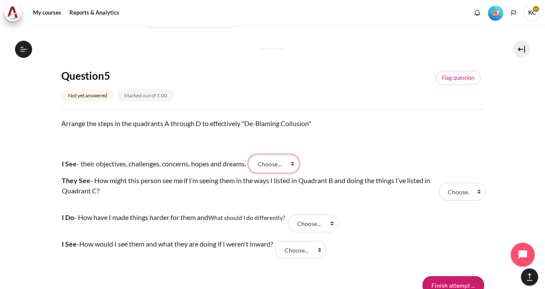
click at [270, 164] on select "Choose... B C D A" at bounding box center [273, 164] width 51 height 18
select select "4"
click at [256, 155] on select "Choose... B C D A" at bounding box center [273, 164] width 51 height 18
click at [312, 251] on select "Choose... B C D A" at bounding box center [300, 250] width 51 height 18
select select "1"
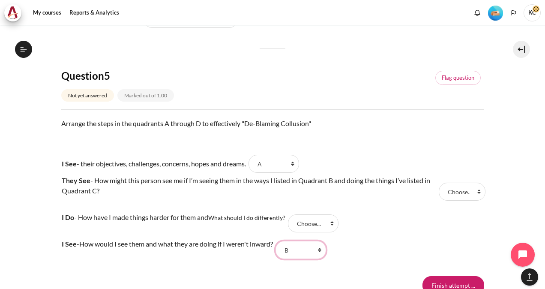
click at [283, 241] on select "Choose... B C D A" at bounding box center [300, 250] width 51 height 18
click at [306, 219] on select "Choose... B C D A" at bounding box center [313, 223] width 51 height 18
select select "2"
click at [290, 214] on select "Choose... B C D A" at bounding box center [313, 223] width 51 height 18
click at [462, 192] on select "Choose... B C D A" at bounding box center [461, 191] width 47 height 18
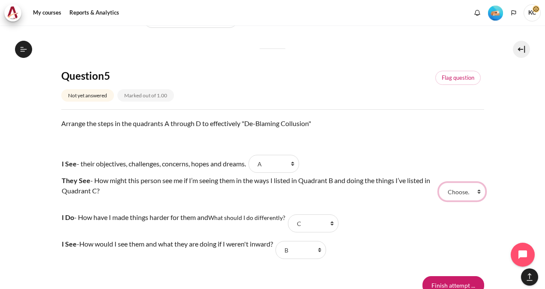
select select "3"
click at [438, 182] on select "Choose... B C D A" at bounding box center [461, 191] width 47 height 18
click at [454, 189] on select "Choose... B C D A" at bounding box center [461, 191] width 47 height 18
click at [438, 182] on select "Choose... B C D A" at bounding box center [461, 191] width 47 height 18
click at [456, 191] on select "Choose... B C D A" at bounding box center [461, 191] width 47 height 18
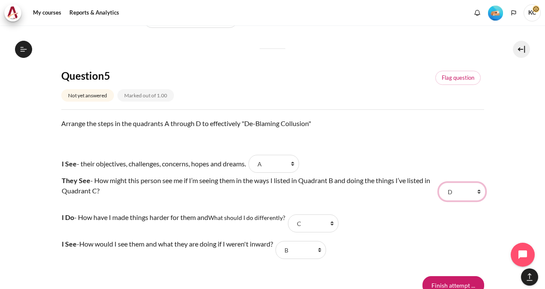
click at [438, 182] on select "Choose... B C D A" at bounding box center [461, 191] width 47 height 18
click at [457, 189] on select "Choose... B C D A" at bounding box center [461, 191] width 47 height 18
click at [438, 182] on select "Choose... B C D A" at bounding box center [461, 191] width 47 height 18
click at [455, 179] on tr "They See - How might this person see me if I’m seeing them in the ways I listed…" at bounding box center [272, 191] width 423 height 37
click at [455, 190] on select "Choose... B C D A" at bounding box center [461, 191] width 47 height 18
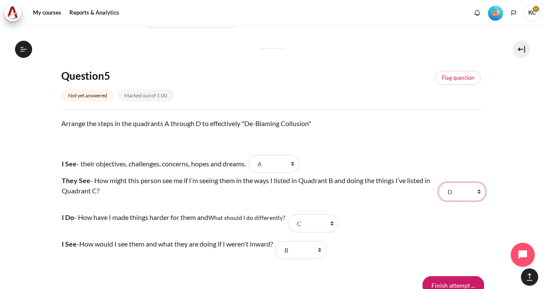
click at [438, 182] on select "Choose... B C D A" at bounding box center [461, 191] width 47 height 18
drag, startPoint x: 457, startPoint y: 188, endPoint x: 458, endPoint y: 200, distance: 11.2
click at [457, 188] on select "Choose... B C D A" at bounding box center [461, 191] width 47 height 18
click at [438, 182] on select "Choose... B C D A" at bounding box center [461, 191] width 47 height 18
click at [458, 188] on select "Choose... B C D A" at bounding box center [461, 191] width 47 height 18
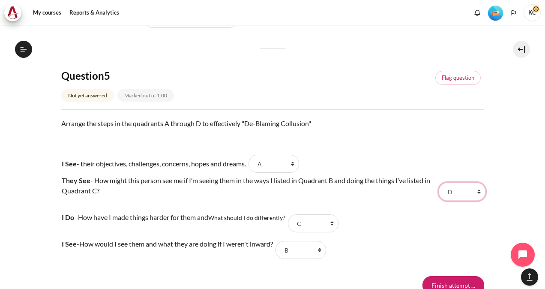
click at [438, 182] on select "Choose... B C D A" at bounding box center [461, 191] width 47 height 18
drag, startPoint x: 453, startPoint y: 190, endPoint x: 456, endPoint y: 198, distance: 8.7
click at [453, 190] on select "Choose... B C D A" at bounding box center [461, 191] width 47 height 18
click at [438, 182] on select "Choose... B C D A" at bounding box center [461, 191] width 47 height 18
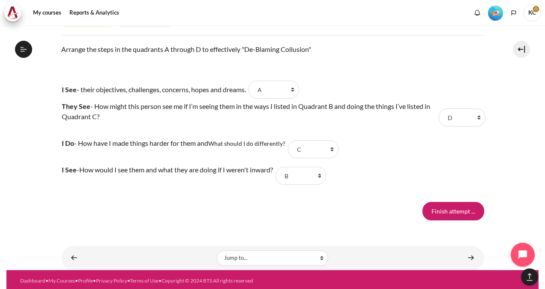
scroll to position [909, 0]
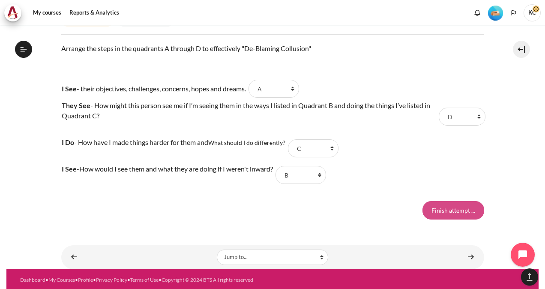
click at [444, 215] on input "Finish attempt ..." at bounding box center [453, 210] width 62 height 18
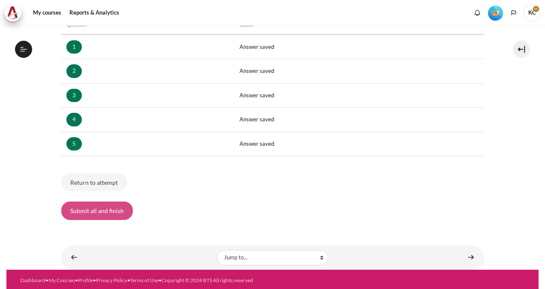
scroll to position [281, 0]
click at [89, 214] on button "Submit all and finish" at bounding box center [97, 210] width 72 height 18
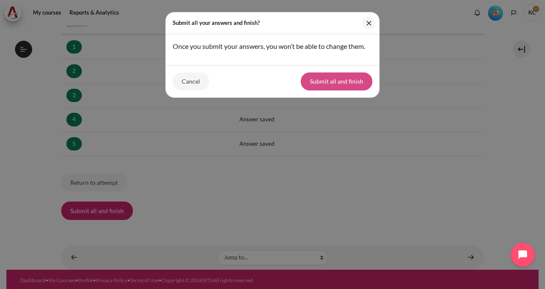
click at [324, 86] on button "Submit all and finish" at bounding box center [337, 81] width 72 height 18
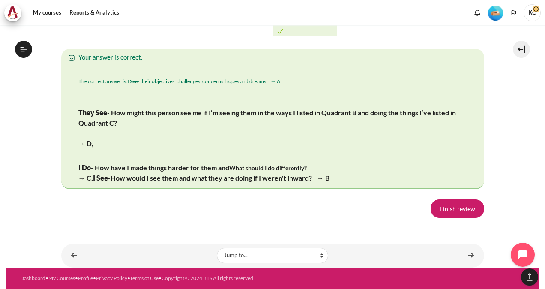
scroll to position [1708, 0]
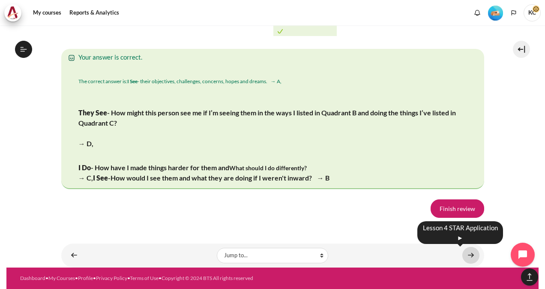
click at [464, 254] on link "Content" at bounding box center [470, 255] width 17 height 17
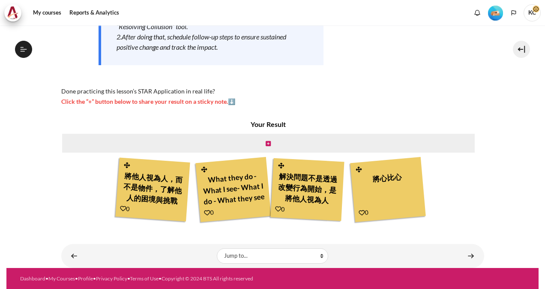
scroll to position [292, 0]
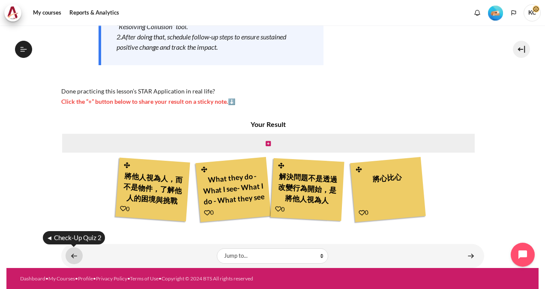
click at [73, 257] on link "Content" at bounding box center [74, 255] width 17 height 17
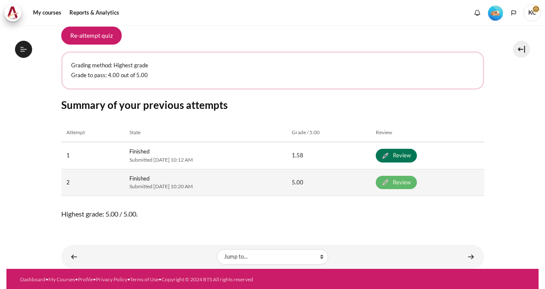
scroll to position [281, 0]
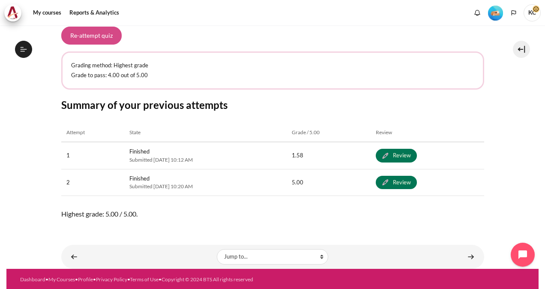
click at [86, 37] on button "Re-attempt quiz" at bounding box center [91, 36] width 60 height 18
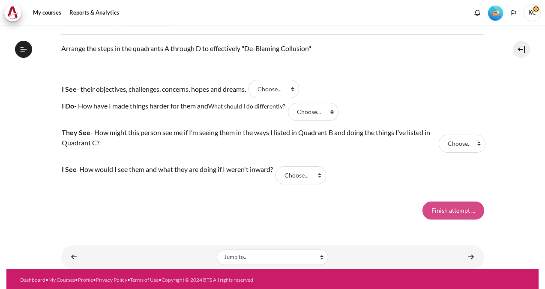
scroll to position [281, 0]
click at [442, 217] on input "Finish attempt ..." at bounding box center [453, 210] width 62 height 18
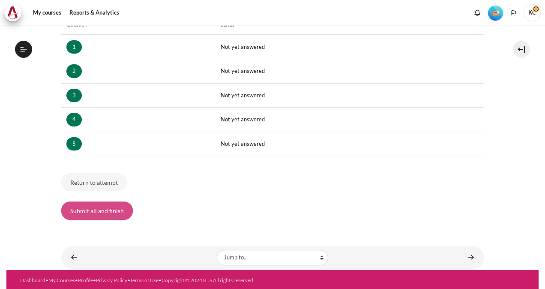
scroll to position [281, 0]
click at [87, 213] on button "Submit all and finish" at bounding box center [97, 210] width 72 height 18
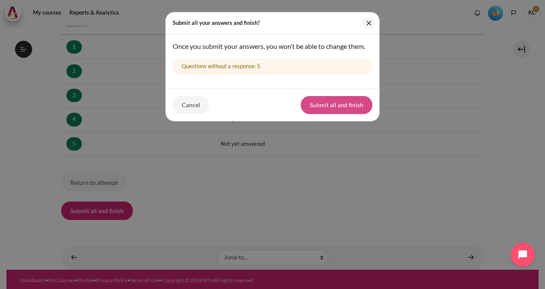
click at [338, 104] on button "Submit all and finish" at bounding box center [337, 105] width 72 height 18
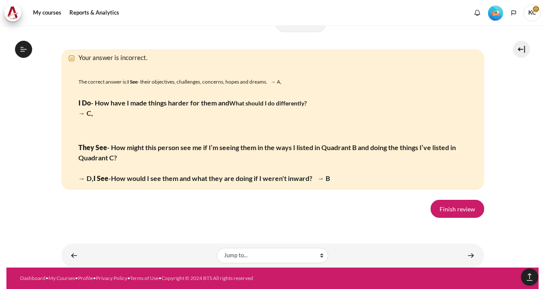
scroll to position [1654, 0]
click at [454, 213] on link "Finish review" at bounding box center [457, 209] width 54 height 18
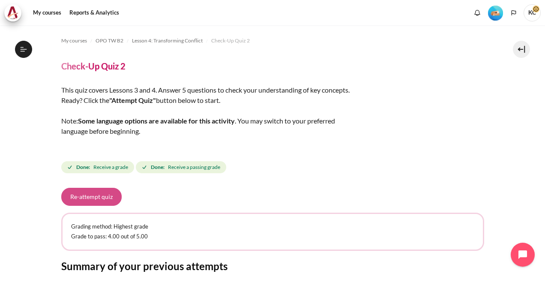
click at [82, 202] on button "Re-attempt quiz" at bounding box center [91, 197] width 60 height 18
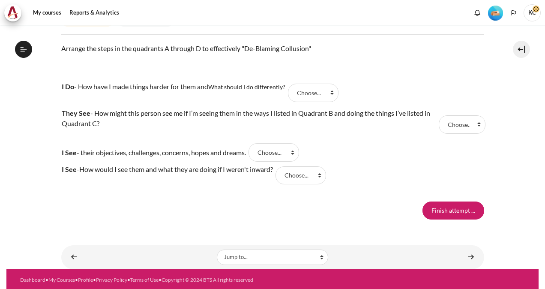
scroll to position [281, 0]
click at [441, 214] on input "Finish attempt ..." at bounding box center [453, 210] width 62 height 18
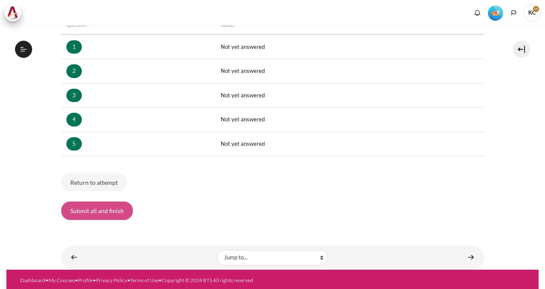
scroll to position [281, 0]
click at [84, 210] on button "Submit all and finish" at bounding box center [97, 210] width 72 height 18
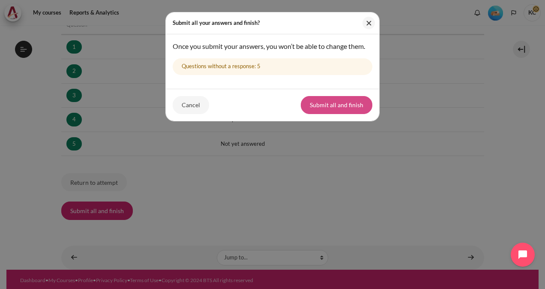
click at [333, 99] on button "Submit all and finish" at bounding box center [337, 105] width 72 height 18
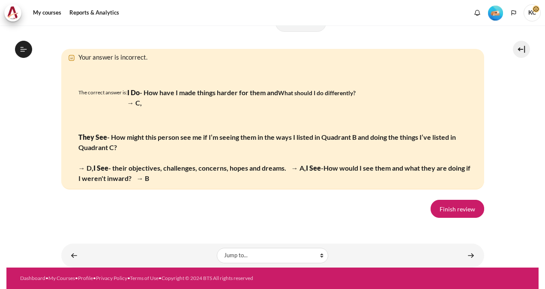
scroll to position [281, 0]
click at [450, 215] on link "Finish review" at bounding box center [457, 209] width 54 height 18
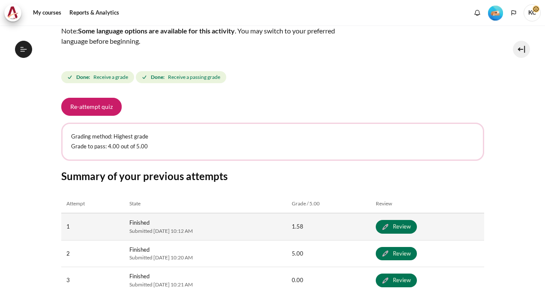
scroll to position [43, 0]
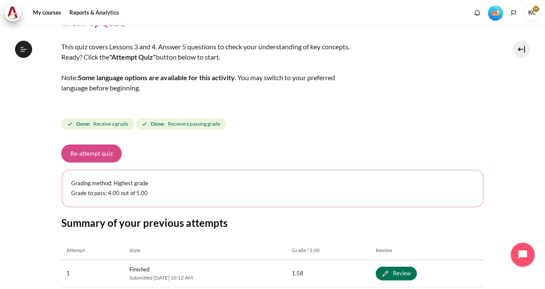
click at [87, 157] on button "Re-attempt quiz" at bounding box center [91, 153] width 60 height 18
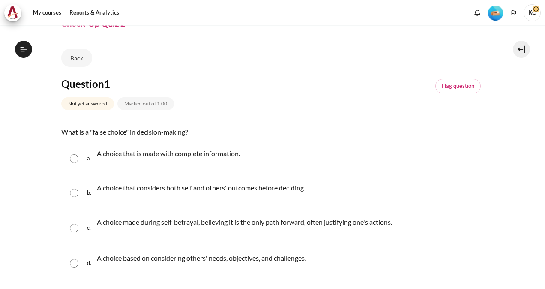
scroll to position [281, 0]
click at [75, 226] on input "Content" at bounding box center [74, 228] width 9 height 9
radio input "true"
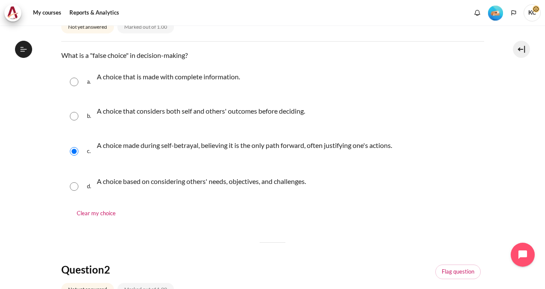
scroll to position [257, 0]
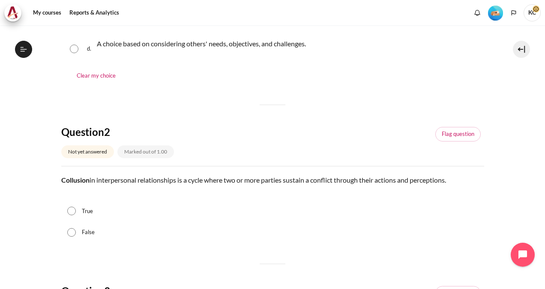
click at [75, 210] on input "True" at bounding box center [71, 210] width 9 height 9
radio input "true"
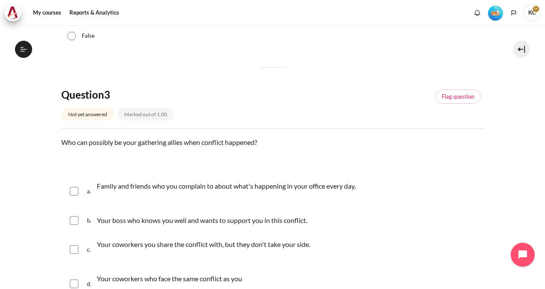
scroll to position [471, 0]
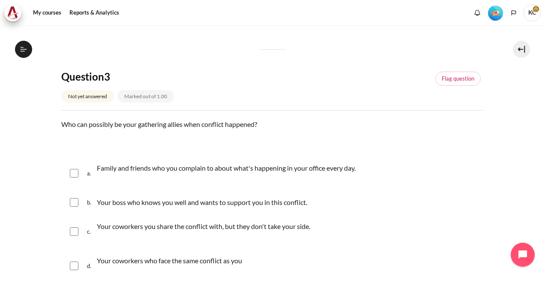
click at [75, 172] on input "Content" at bounding box center [74, 173] width 9 height 9
checkbox input "true"
click at [74, 203] on input "Content" at bounding box center [74, 202] width 9 height 9
checkbox input "true"
click at [76, 263] on input "Content" at bounding box center [74, 265] width 9 height 9
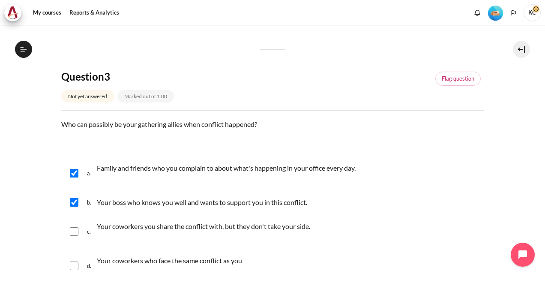
checkbox input "true"
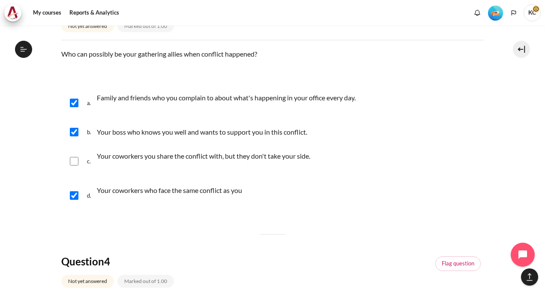
scroll to position [642, 0]
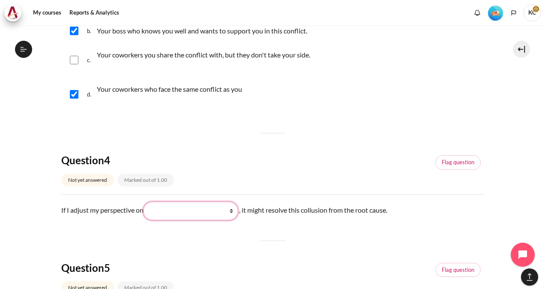
click at [174, 210] on select "What they see and feel (他们看到什么) What they do (他们做了什么) What I do (我做了什么) What I …" at bounding box center [190, 211] width 94 height 18
select select "4"
click at [145, 202] on select "What they see and feel (他们看到什么) What they do (他们做了什么) What I do (我做了什么) What I …" at bounding box center [190, 211] width 94 height 18
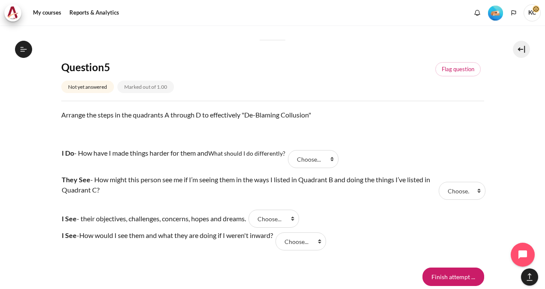
scroll to position [856, 0]
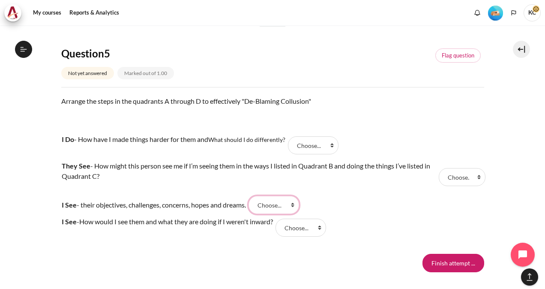
click at [278, 203] on select "Choose... D C A B" at bounding box center [273, 205] width 51 height 18
select select "3"
click at [256, 196] on select "Choose... D C A B" at bounding box center [273, 205] width 51 height 18
click at [312, 226] on select "Choose... D C A B" at bounding box center [300, 227] width 51 height 18
select select "4"
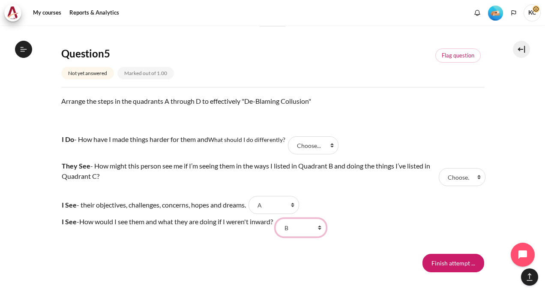
click at [283, 218] on select "Choose... D C A B" at bounding box center [300, 227] width 51 height 18
click at [311, 143] on select "Choose... D C A B" at bounding box center [313, 145] width 51 height 18
select select "2"
click at [290, 136] on select "Choose... D C A B" at bounding box center [313, 145] width 51 height 18
click at [451, 174] on select "Choose... D C A B" at bounding box center [461, 177] width 47 height 18
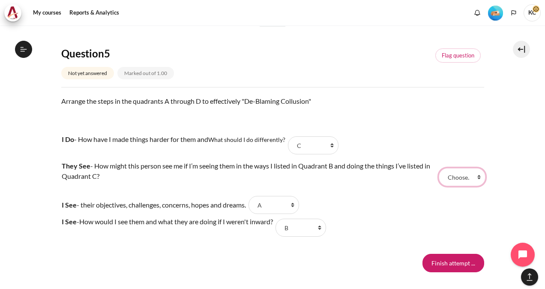
select select "1"
click at [438, 168] on select "Choose... D C A B" at bounding box center [461, 177] width 47 height 18
click at [450, 176] on select "Choose... D C A B" at bounding box center [461, 177] width 47 height 18
click at [438, 168] on select "Choose... D C A B" at bounding box center [461, 177] width 47 height 18
drag, startPoint x: 451, startPoint y: 175, endPoint x: 457, endPoint y: 184, distance: 10.8
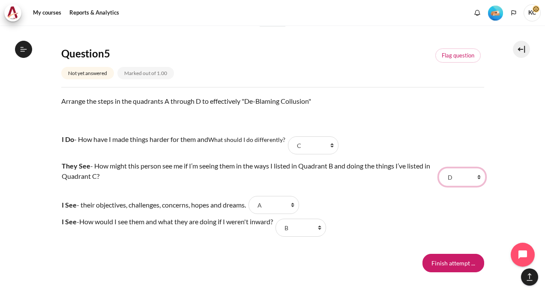
click at [451, 174] on select "Choose... D C A B" at bounding box center [461, 177] width 47 height 18
click at [438, 168] on select "Choose... D C A B" at bounding box center [461, 177] width 47 height 18
click at [446, 265] on input "Finish attempt ..." at bounding box center [453, 262] width 62 height 18
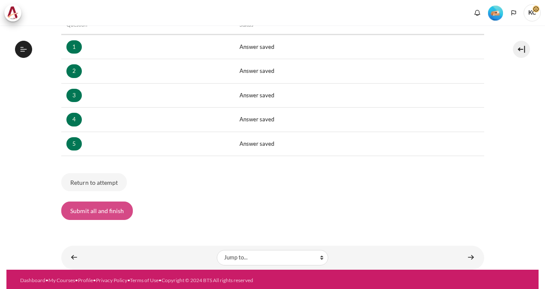
scroll to position [281, 0]
click at [87, 213] on button "Submit all and finish" at bounding box center [97, 210] width 72 height 18
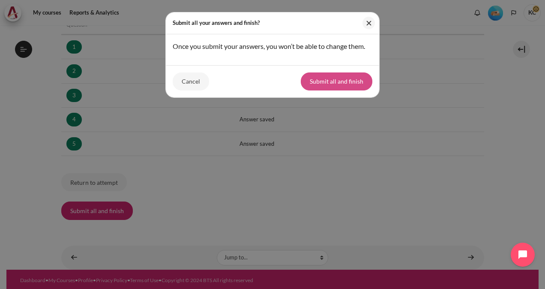
click at [330, 84] on button "Submit all and finish" at bounding box center [337, 81] width 72 height 18
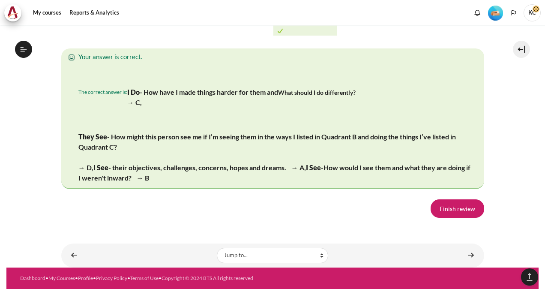
scroll to position [1709, 0]
click at [452, 212] on link "Finish review" at bounding box center [457, 208] width 54 height 18
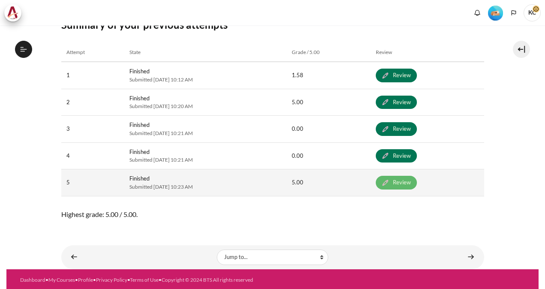
scroll to position [281, 0]
click at [417, 184] on link "Review" at bounding box center [396, 183] width 41 height 14
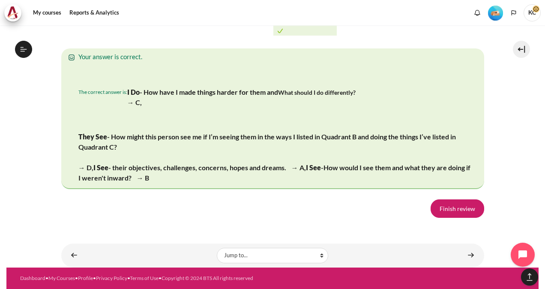
scroll to position [1709, 0]
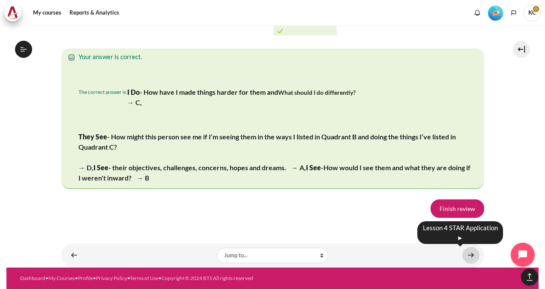
click at [467, 254] on link "Content" at bounding box center [470, 255] width 17 height 17
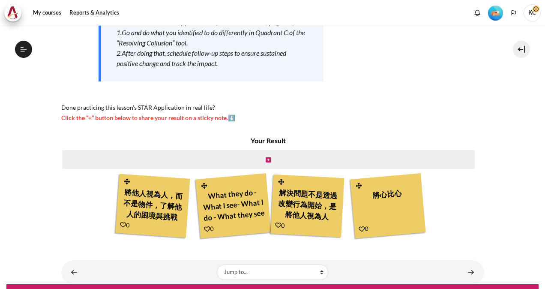
scroll to position [176, 0]
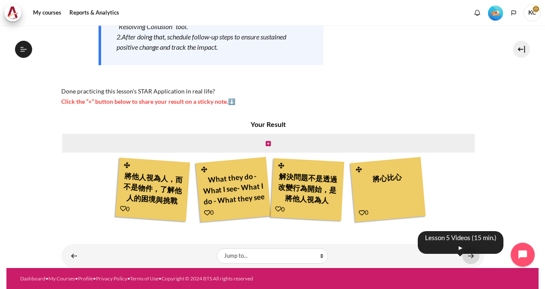
click at [463, 253] on link "Content" at bounding box center [470, 255] width 17 height 17
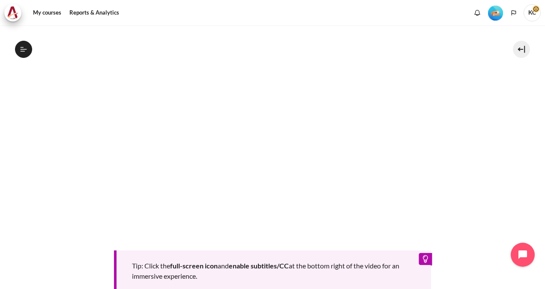
scroll to position [214, 0]
